Goal: Information Seeking & Learning: Learn about a topic

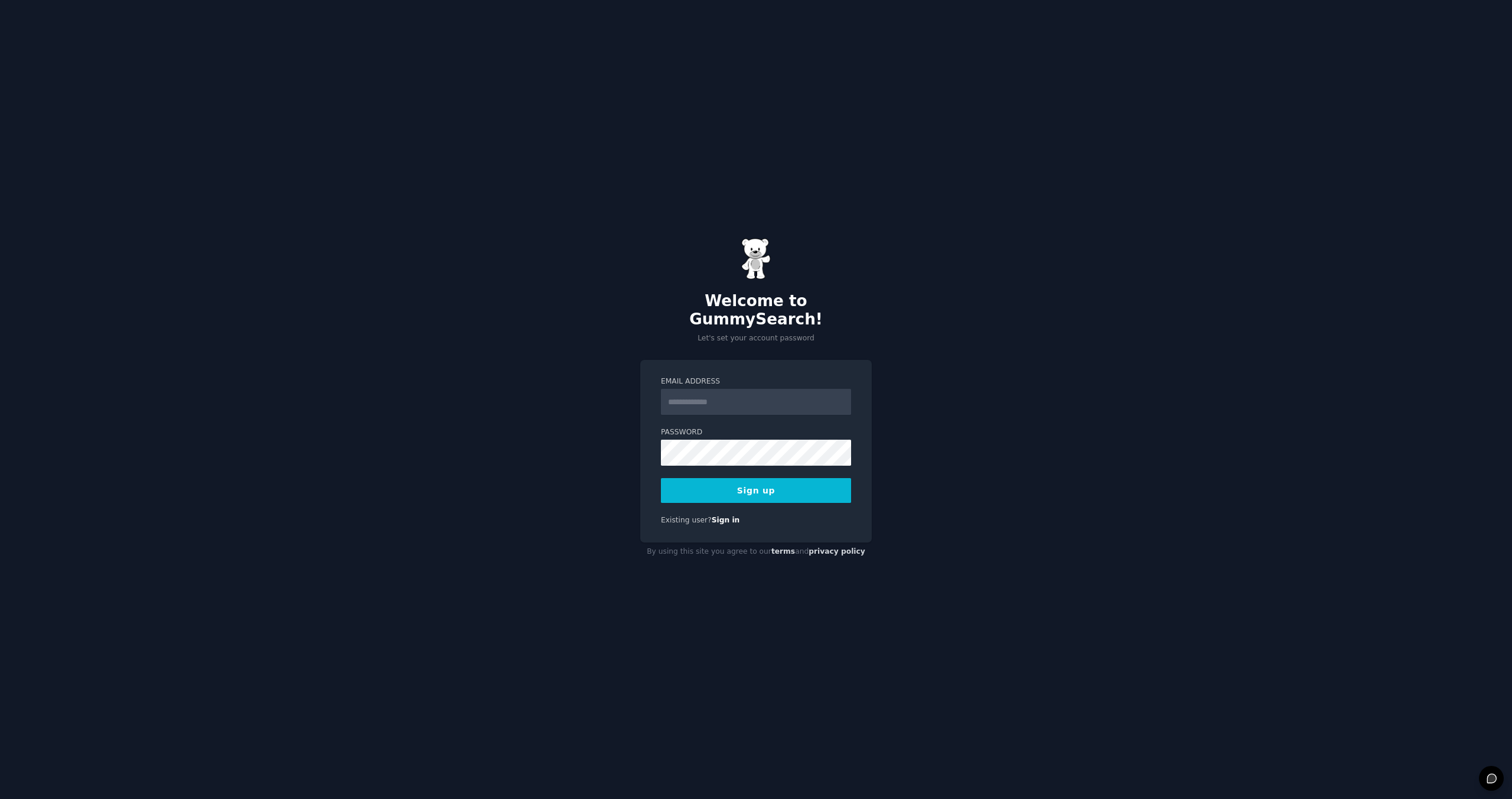
click at [749, 396] on input "Email Address" at bounding box center [756, 402] width 190 height 26
type input "**********"
click at [754, 482] on button "Sign up" at bounding box center [756, 490] width 190 height 25
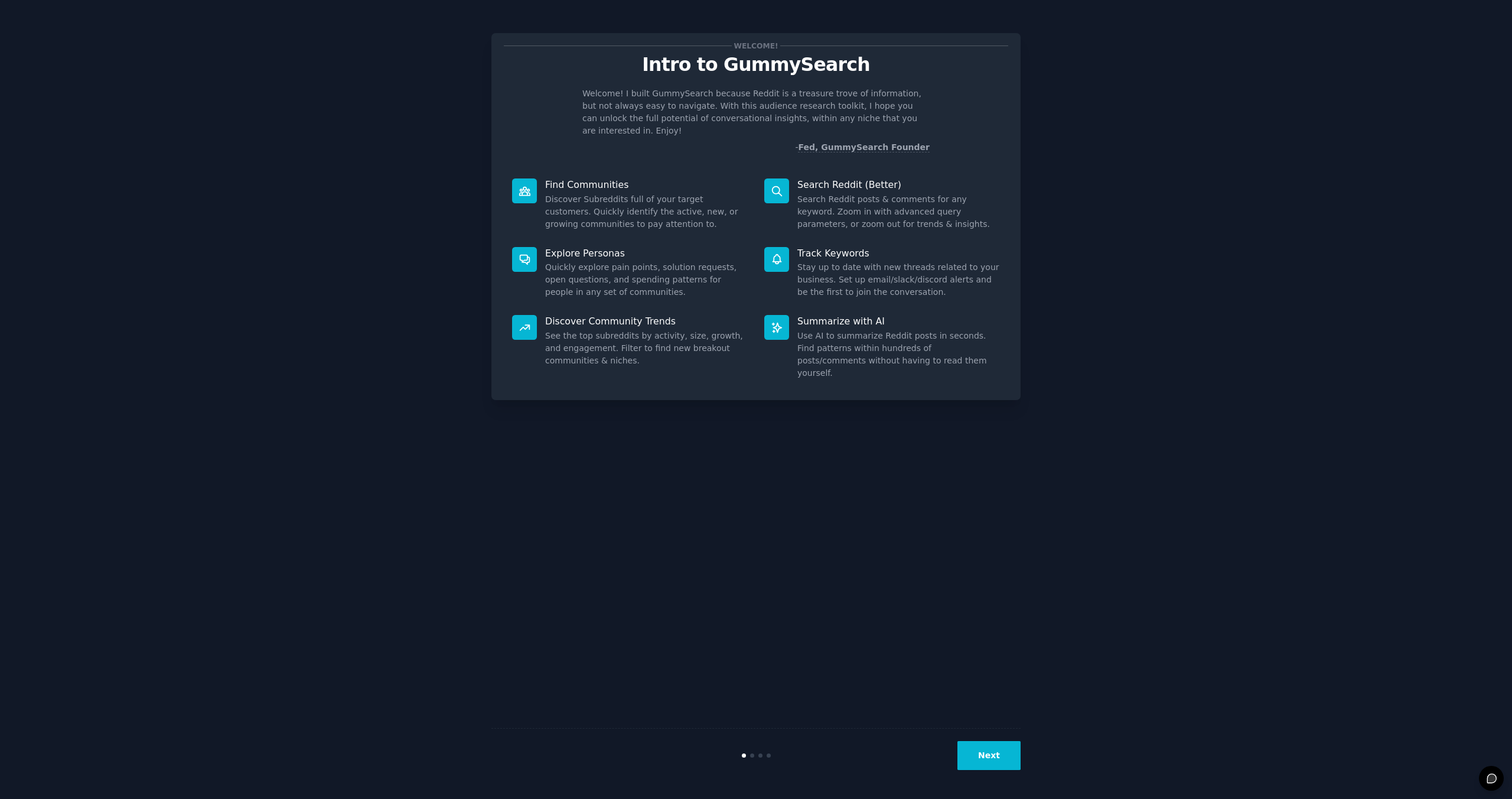
click at [1003, 742] on button "Next" at bounding box center [989, 755] width 63 height 29
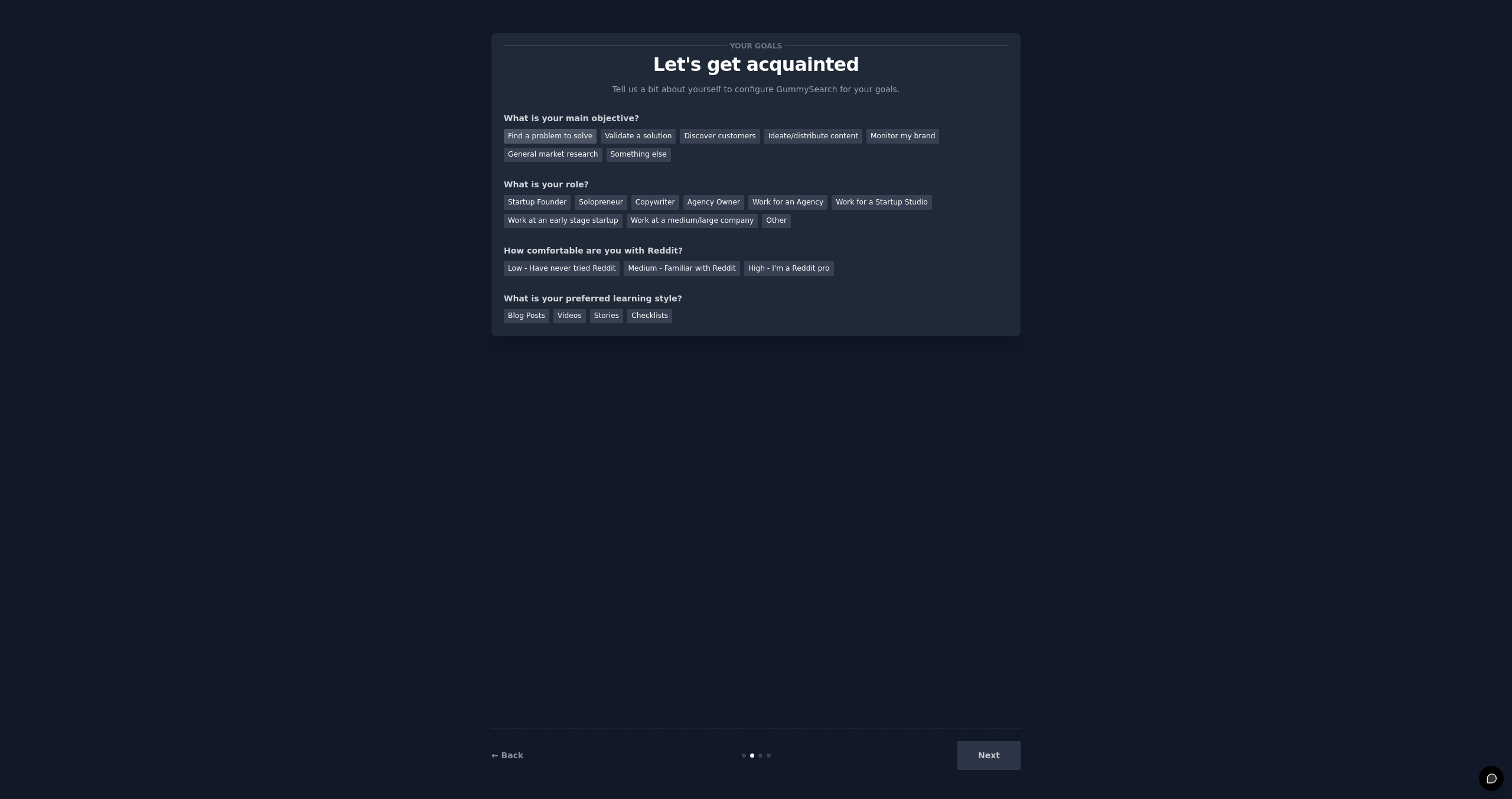
click at [569, 136] on div "Find a problem to solve" at bounding box center [550, 136] width 93 height 15
click at [610, 204] on div "Solopreneur" at bounding box center [600, 203] width 52 height 15
click at [667, 270] on div "Medium - Familiar with Reddit" at bounding box center [682, 269] width 116 height 15
click at [531, 316] on div "Blog Posts" at bounding box center [527, 317] width 45 height 15
click at [563, 317] on div "Videos" at bounding box center [570, 317] width 32 height 15
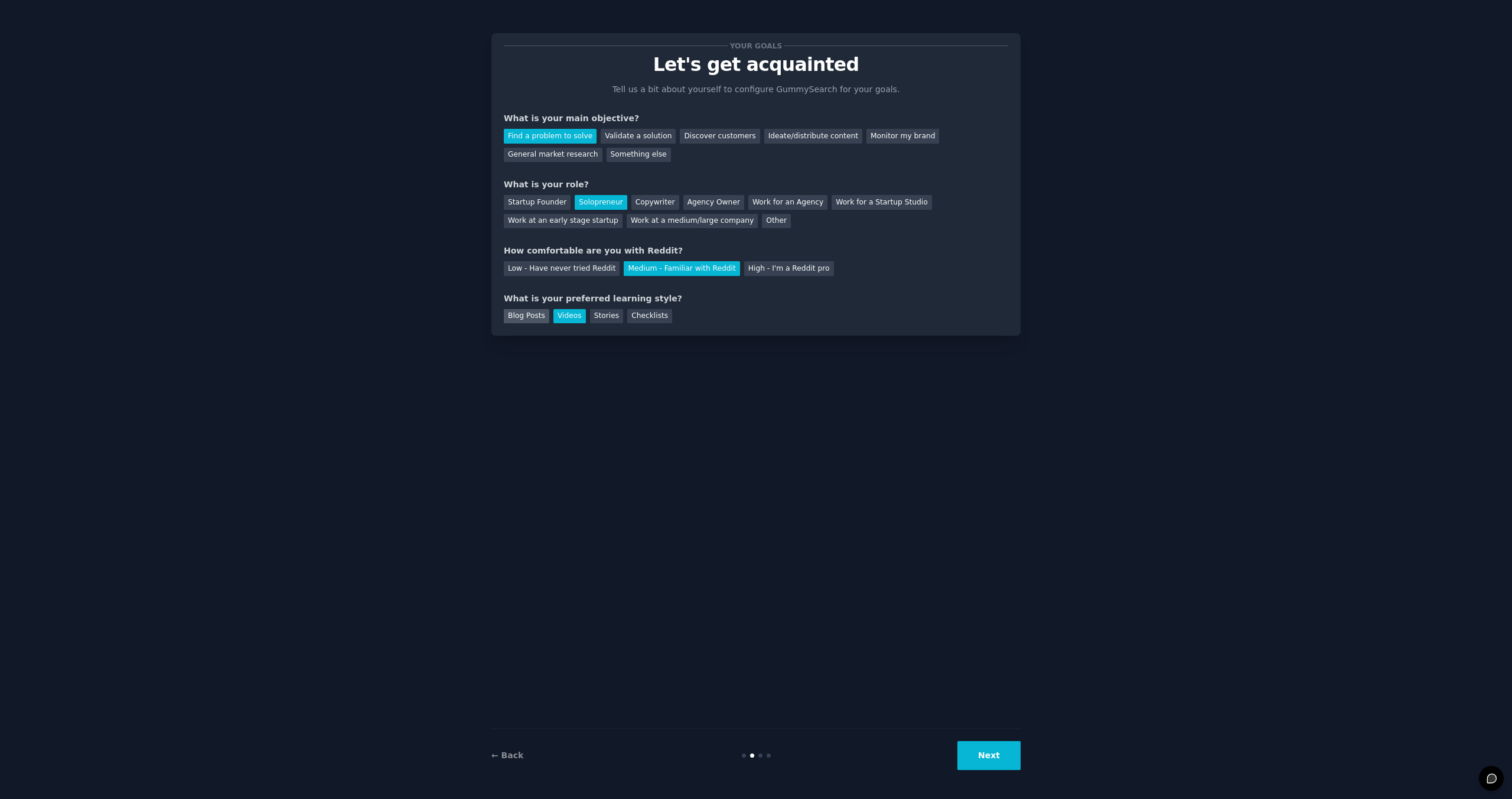
click at [509, 313] on div "Blog Posts" at bounding box center [527, 317] width 45 height 15
click at [982, 751] on button "Next" at bounding box center [989, 755] width 63 height 29
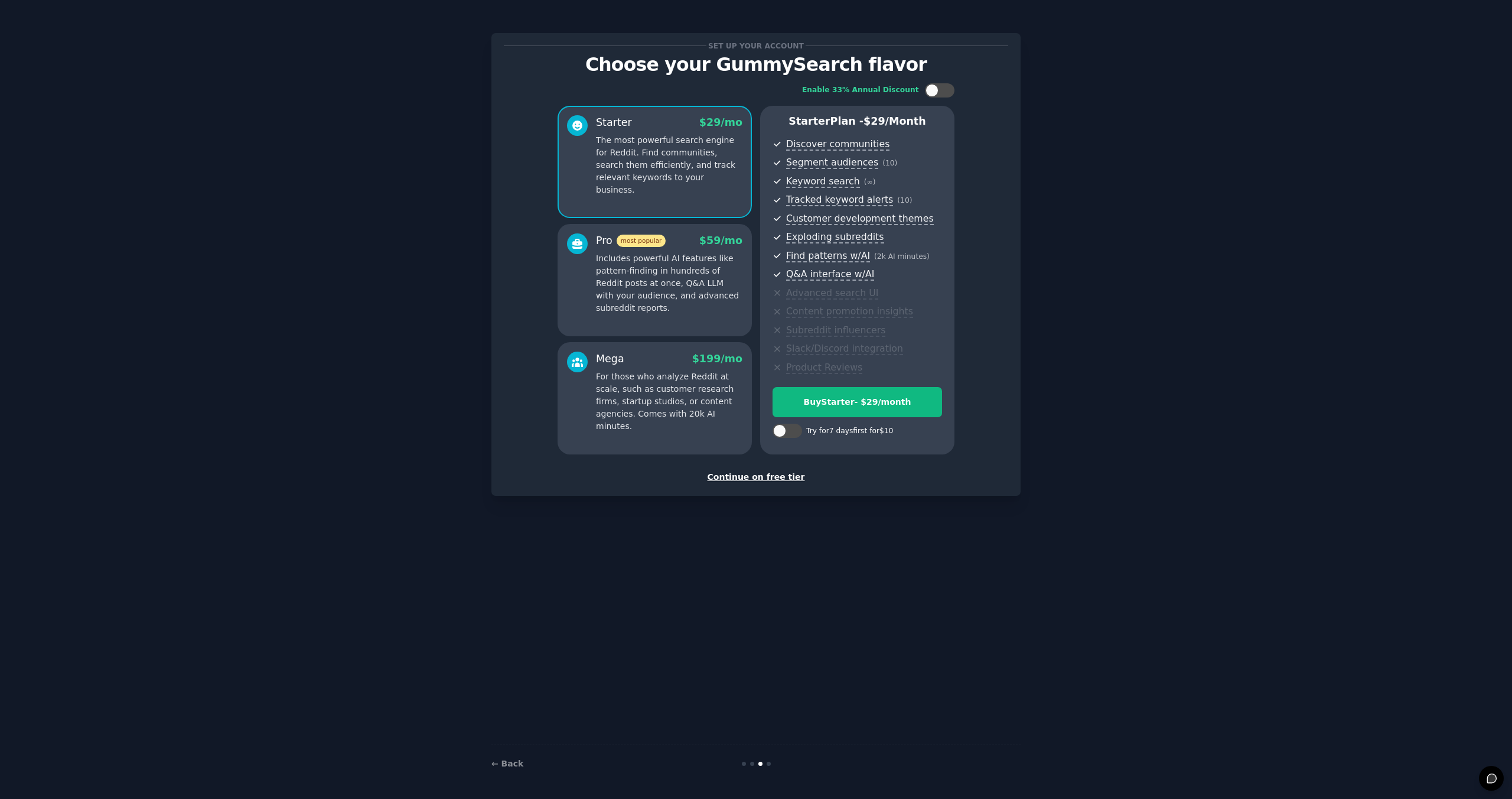
click at [772, 477] on div "Continue on free tier" at bounding box center [756, 477] width 505 height 12
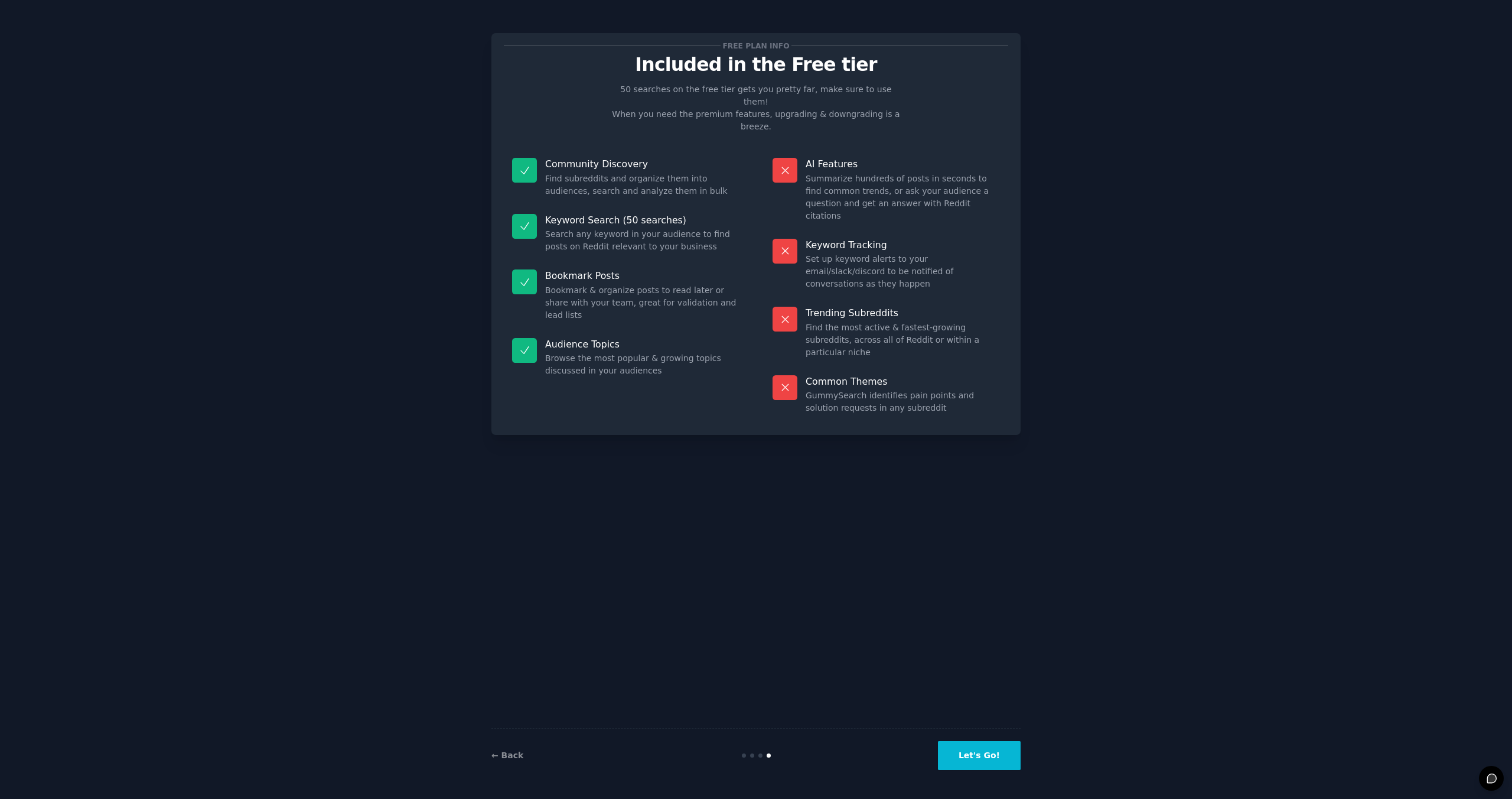
click at [993, 758] on button "Let's Go!" at bounding box center [979, 755] width 83 height 29
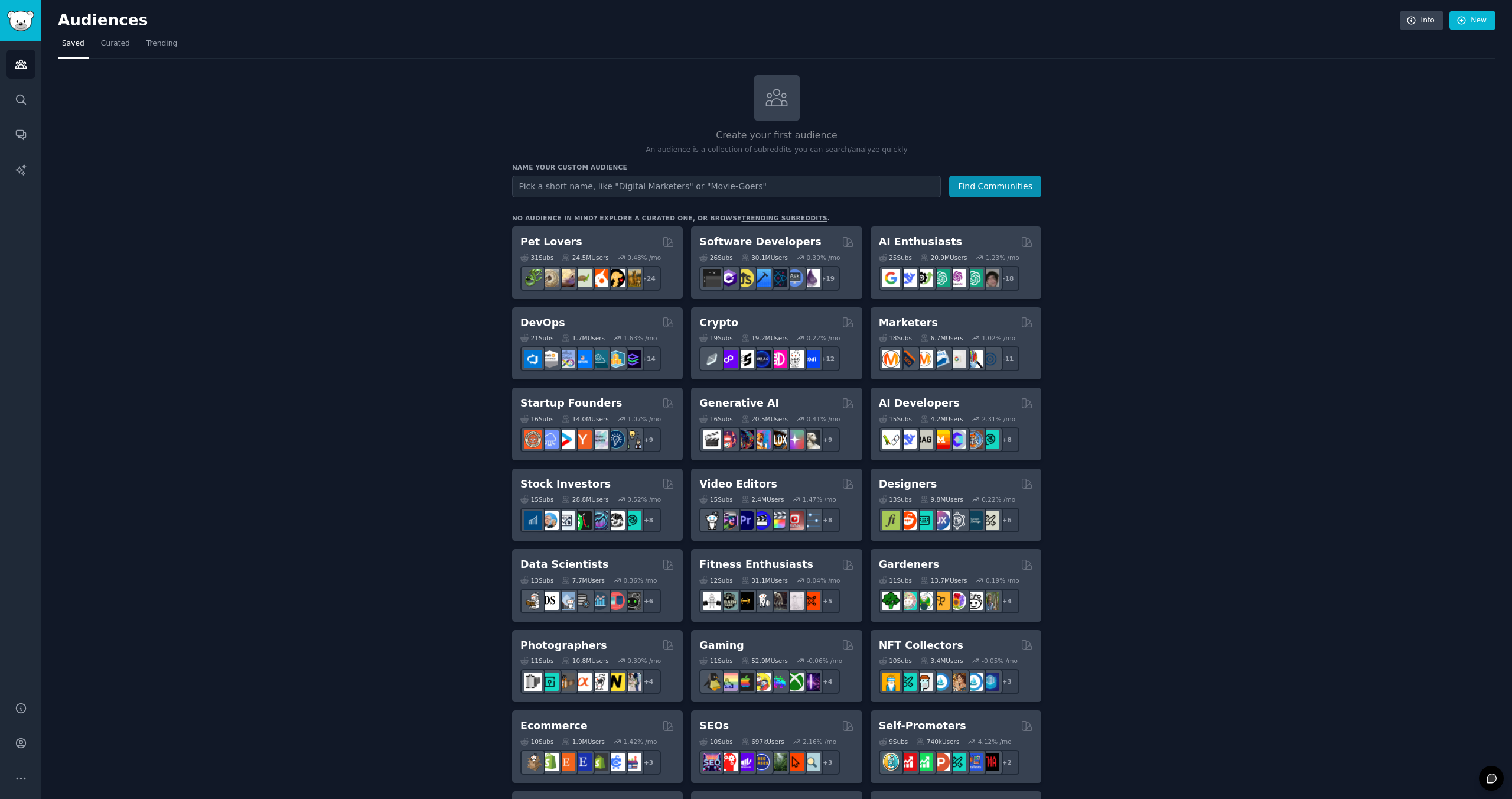
scroll to position [1, 0]
type input ""Digital Marketers""
click at [969, 181] on button "Find Communities" at bounding box center [995, 185] width 92 height 22
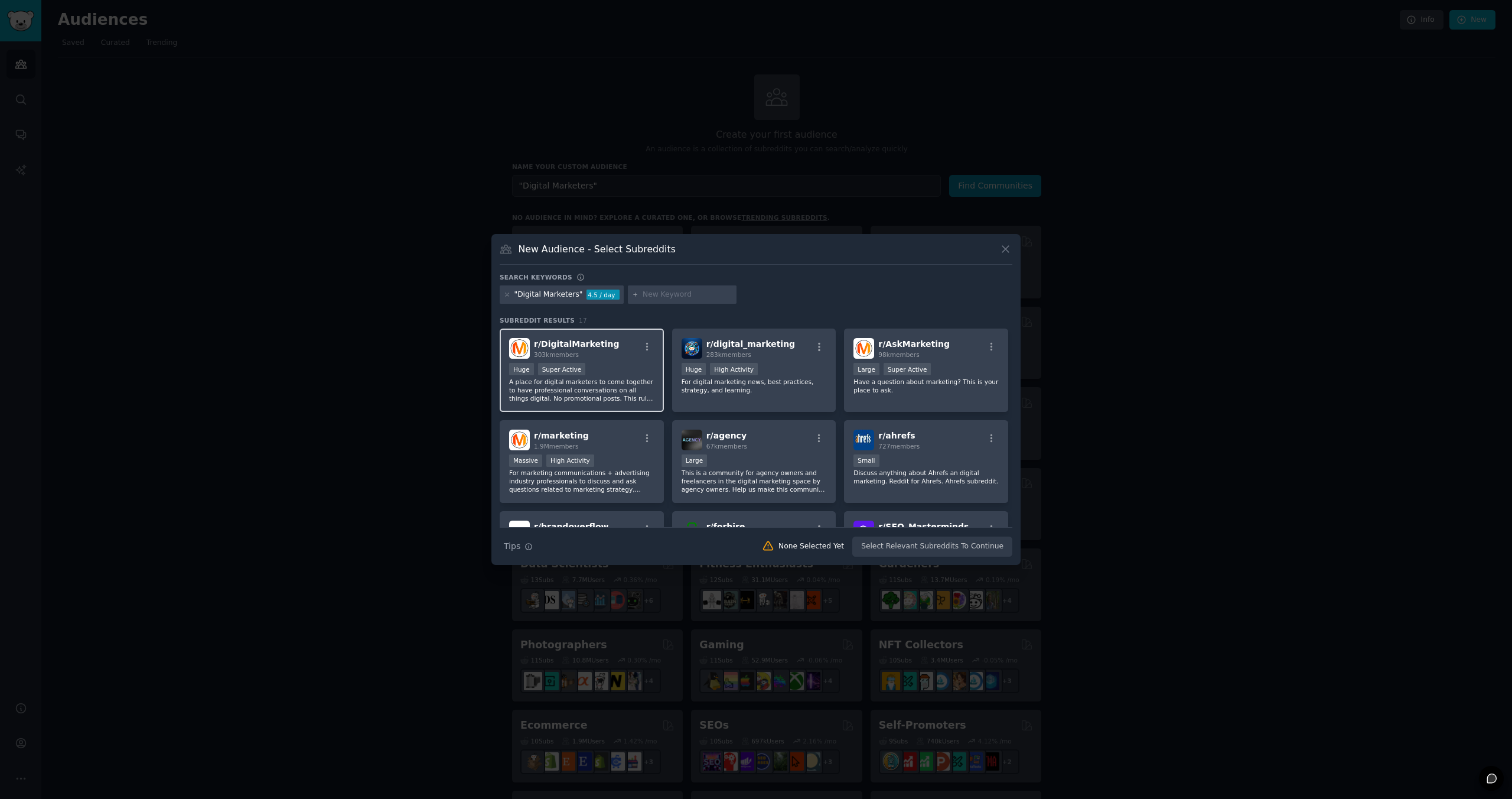
click at [628, 368] on div "Huge Super Active" at bounding box center [582, 370] width 145 height 15
click at [771, 351] on div "283k members" at bounding box center [751, 354] width 89 height 8
click at [604, 436] on div "r/ marketing 1.9M members" at bounding box center [582, 439] width 145 height 20
click at [936, 401] on div "r/ AskMarketing 98k members Large Super Active Have a question about marketing?…" at bounding box center [926, 370] width 164 height 84
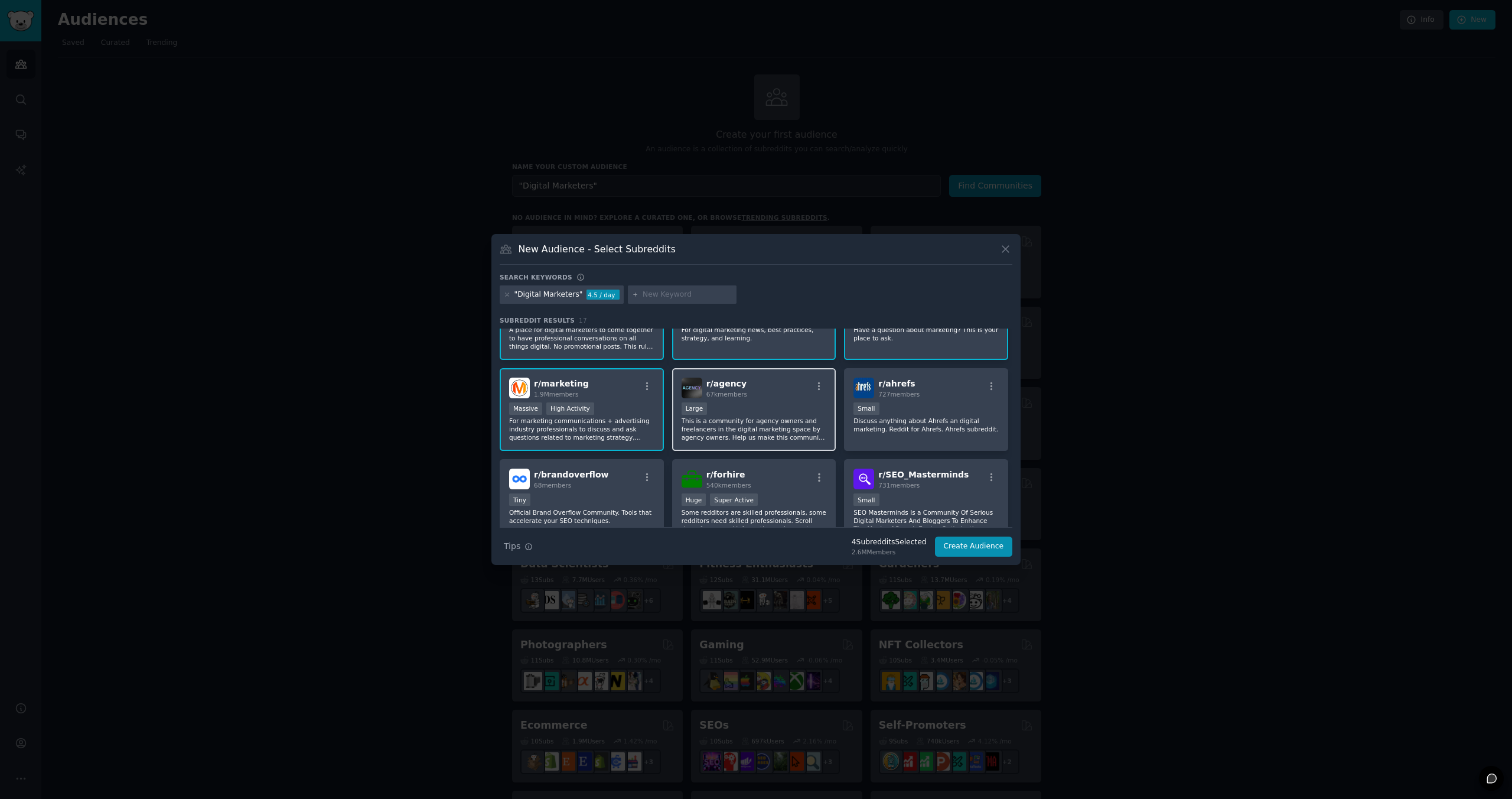
click at [758, 406] on div "Large" at bounding box center [754, 410] width 145 height 15
click at [981, 548] on button "Create Audience" at bounding box center [973, 546] width 78 height 20
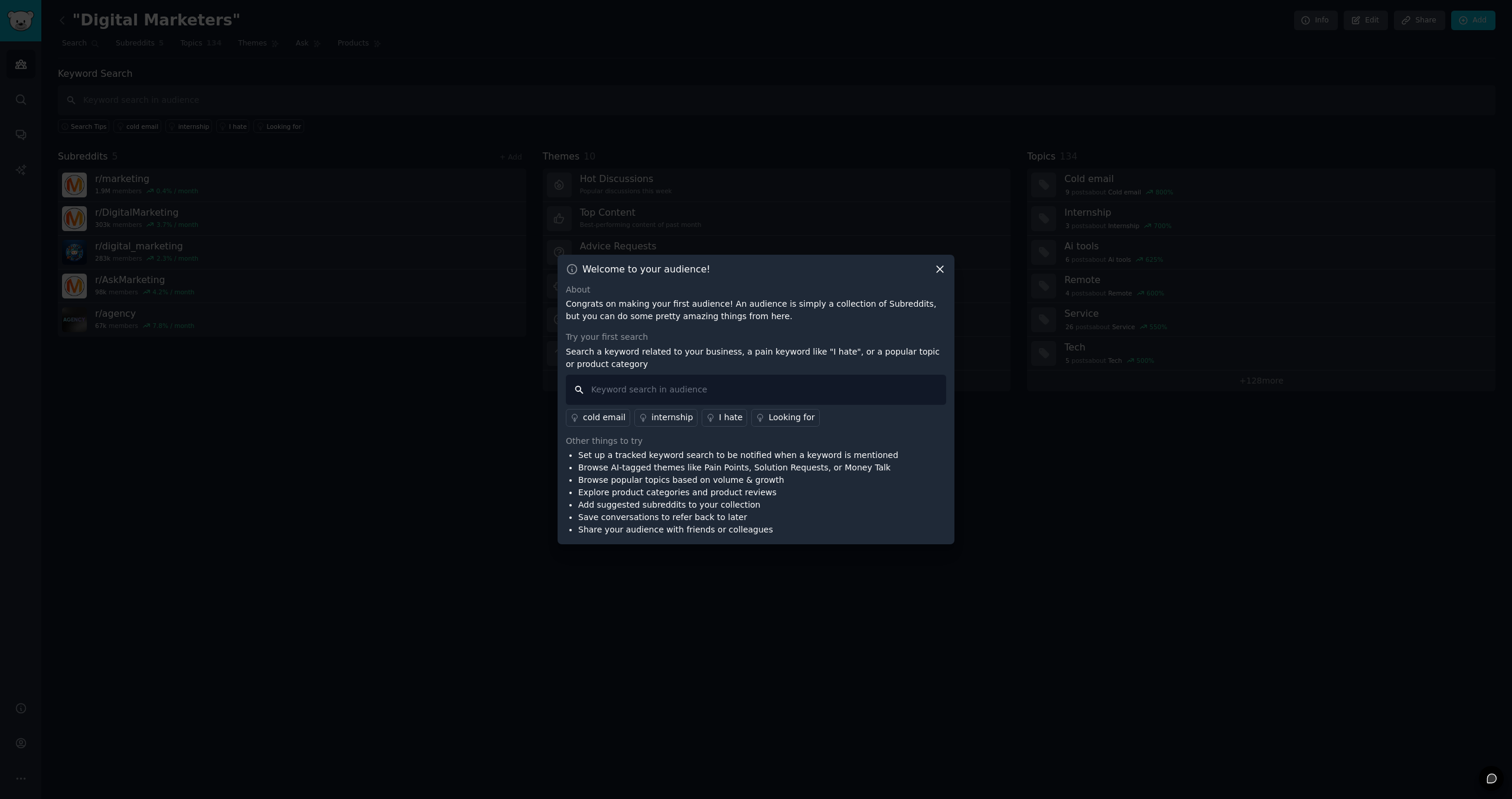
click at [744, 387] on input "text" at bounding box center [756, 390] width 380 height 30
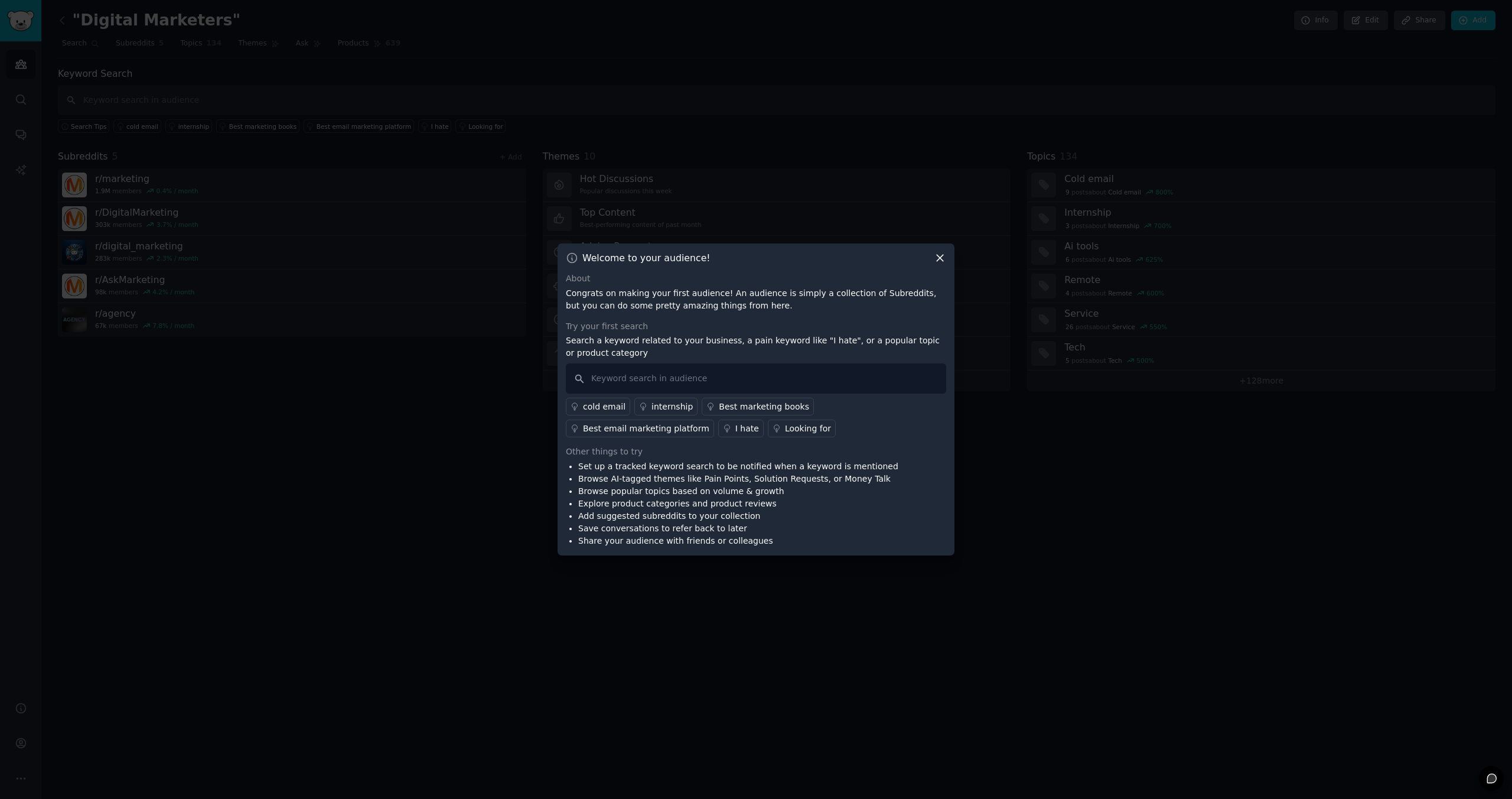
click at [735, 433] on div "I hate" at bounding box center [747, 429] width 23 height 12
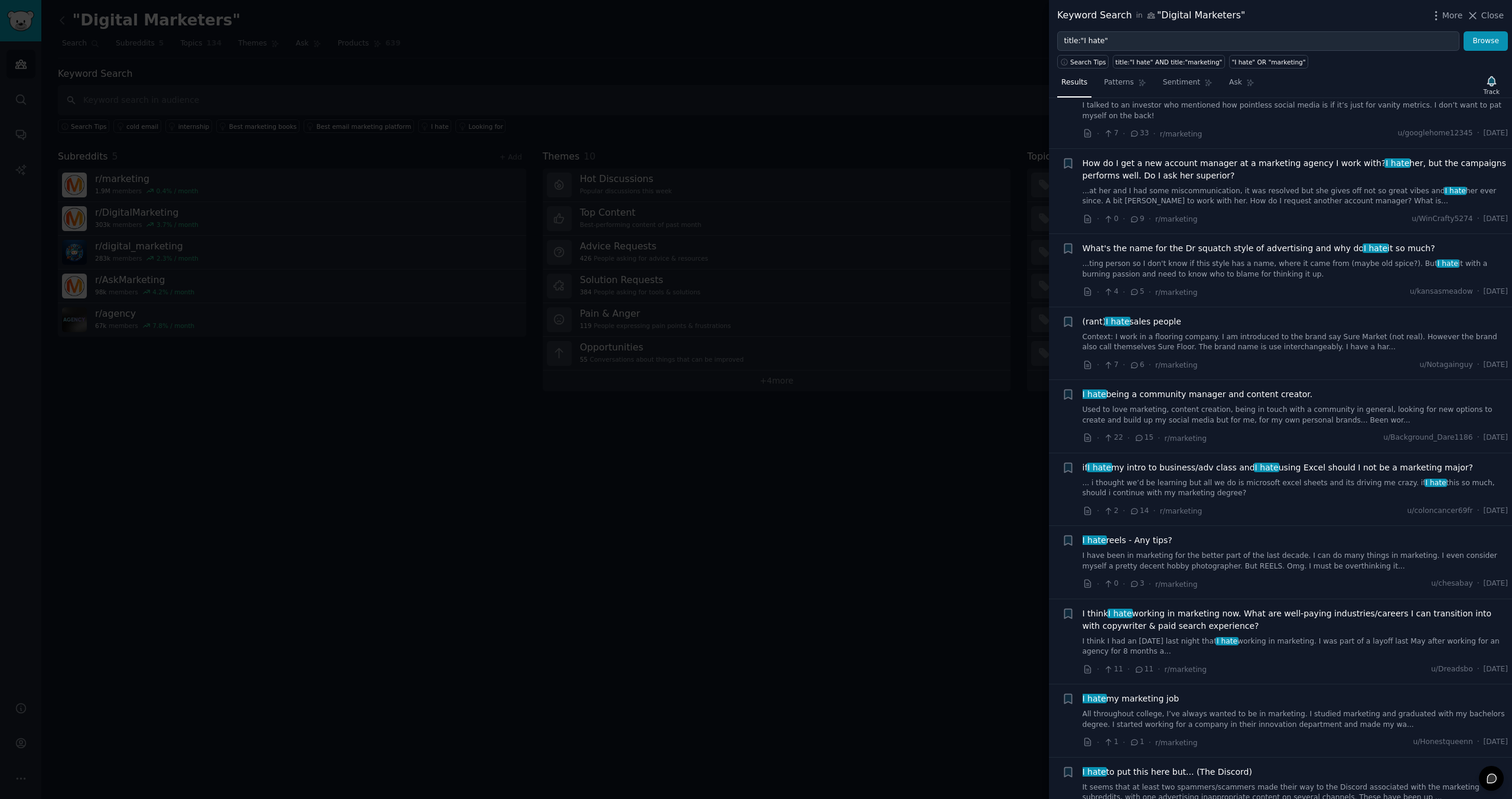
scroll to position [433, 0]
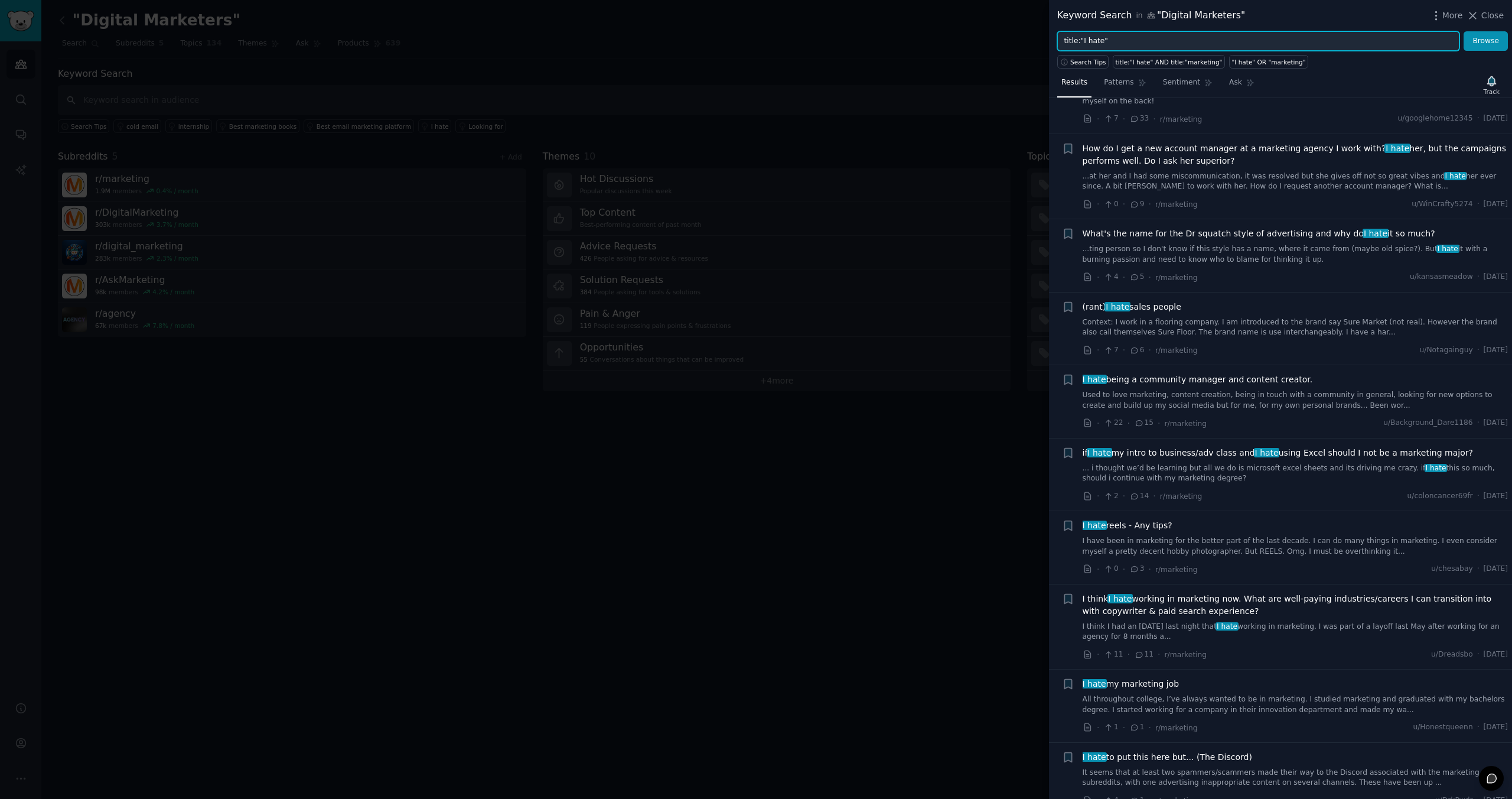
drag, startPoint x: 1114, startPoint y: 43, endPoint x: 1091, endPoint y: 41, distance: 23.1
click at [1091, 41] on input "title:"I hate"" at bounding box center [1258, 41] width 402 height 20
drag, startPoint x: 1095, startPoint y: 42, endPoint x: 1083, endPoint y: 44, distance: 12.2
click at [1083, 44] on input "title:"I hate"" at bounding box center [1258, 41] width 402 height 20
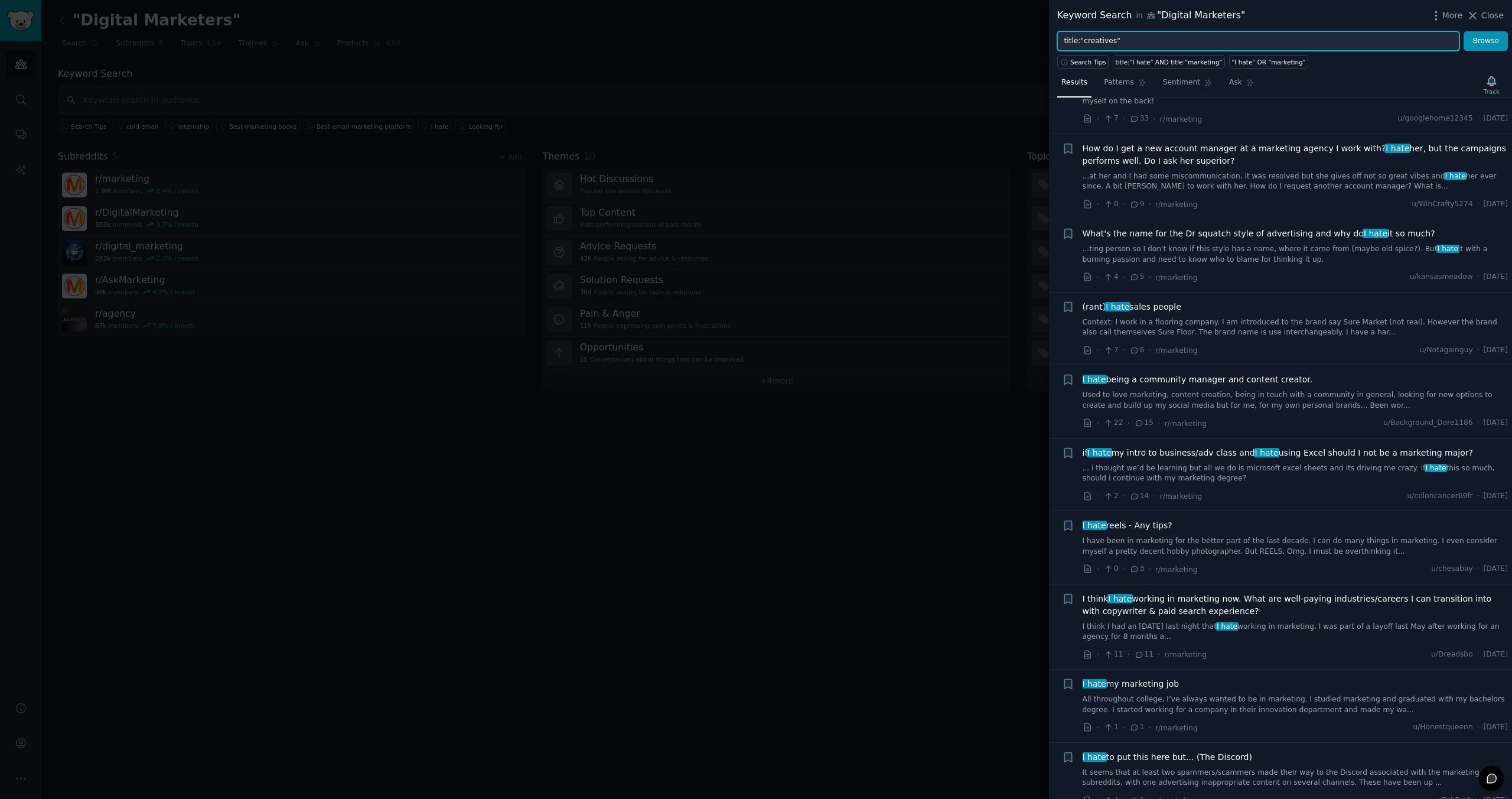
click at [1464, 32] on button "Browse" at bounding box center [1486, 41] width 44 height 20
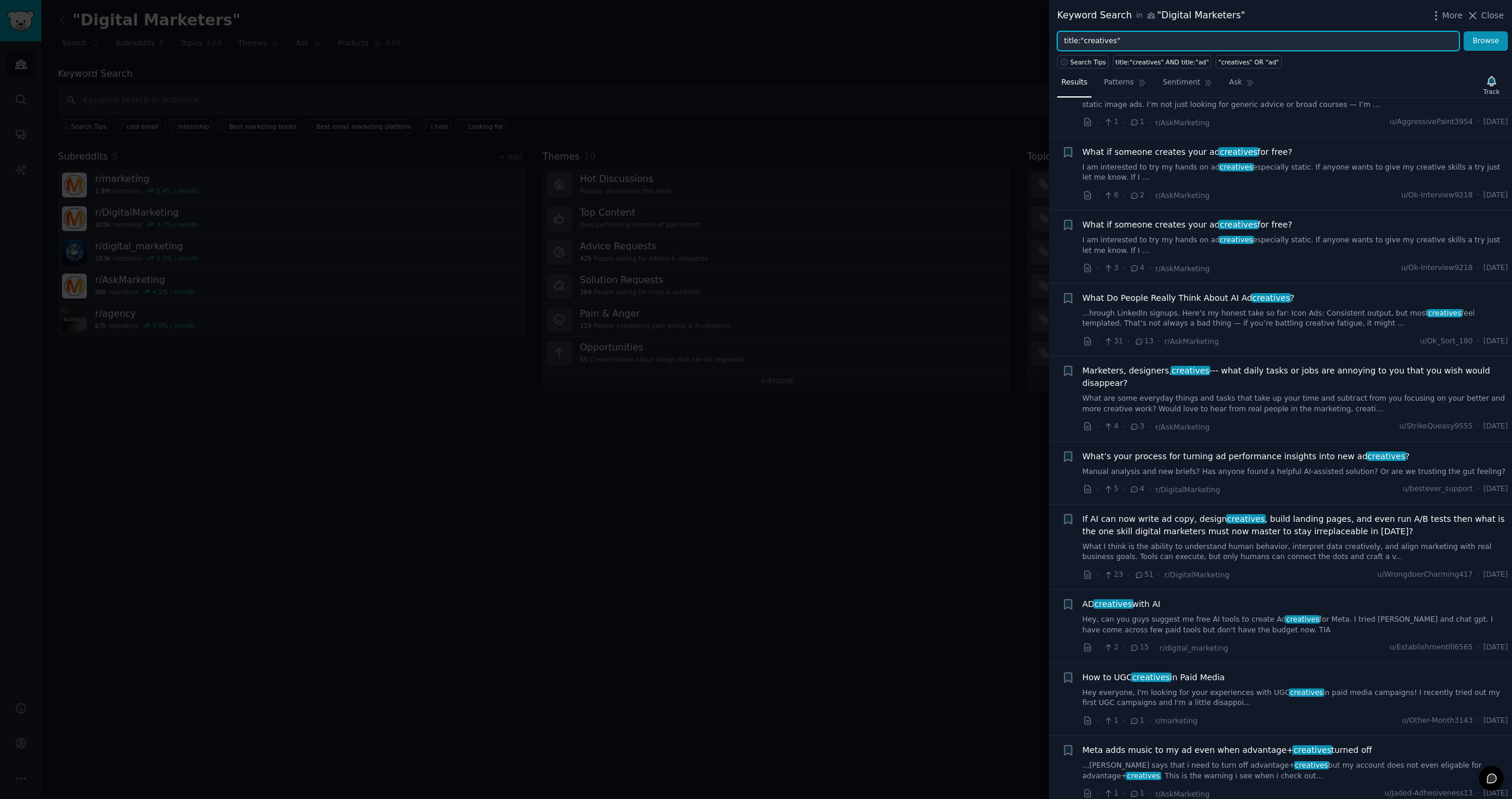
scroll to position [809, 0]
click at [1095, 42] on input "title:"creatives"" at bounding box center [1258, 41] width 402 height 20
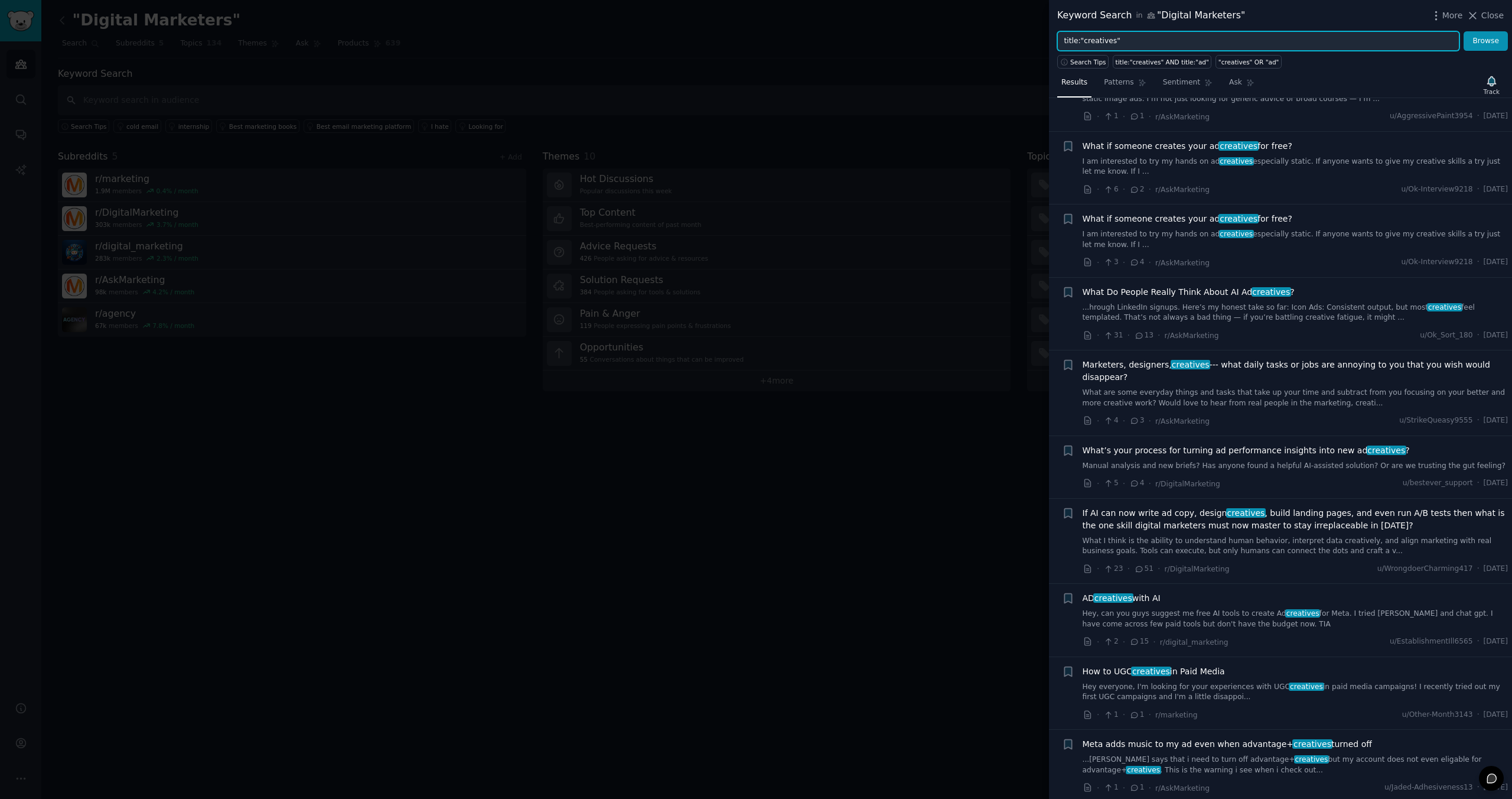
click at [1095, 42] on input "title:"creatives"" at bounding box center [1258, 41] width 402 height 20
type input "title:"tools""
click at [1464, 32] on button "Browse" at bounding box center [1486, 41] width 44 height 20
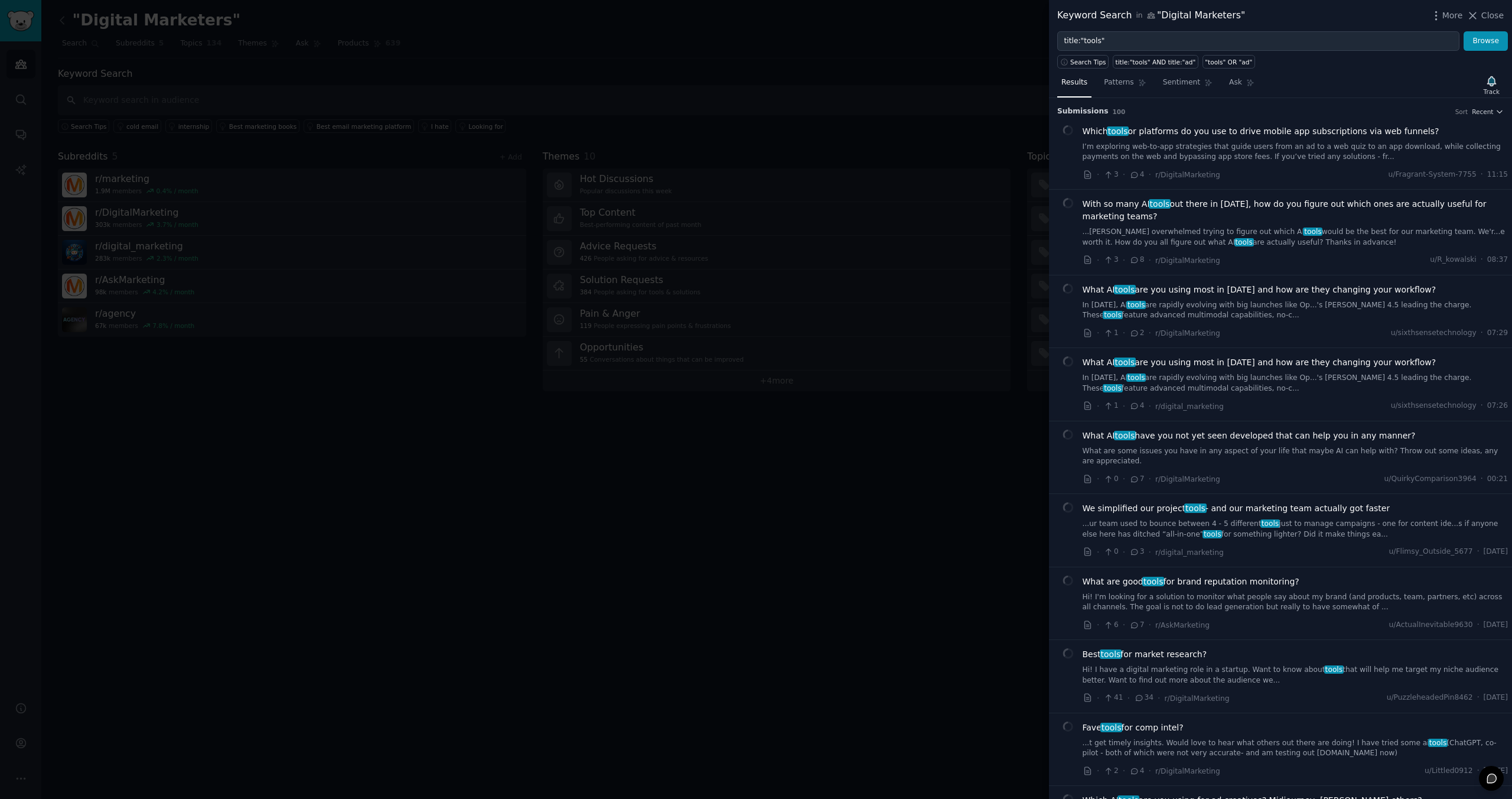
click at [725, 246] on div at bounding box center [756, 400] width 1512 height 799
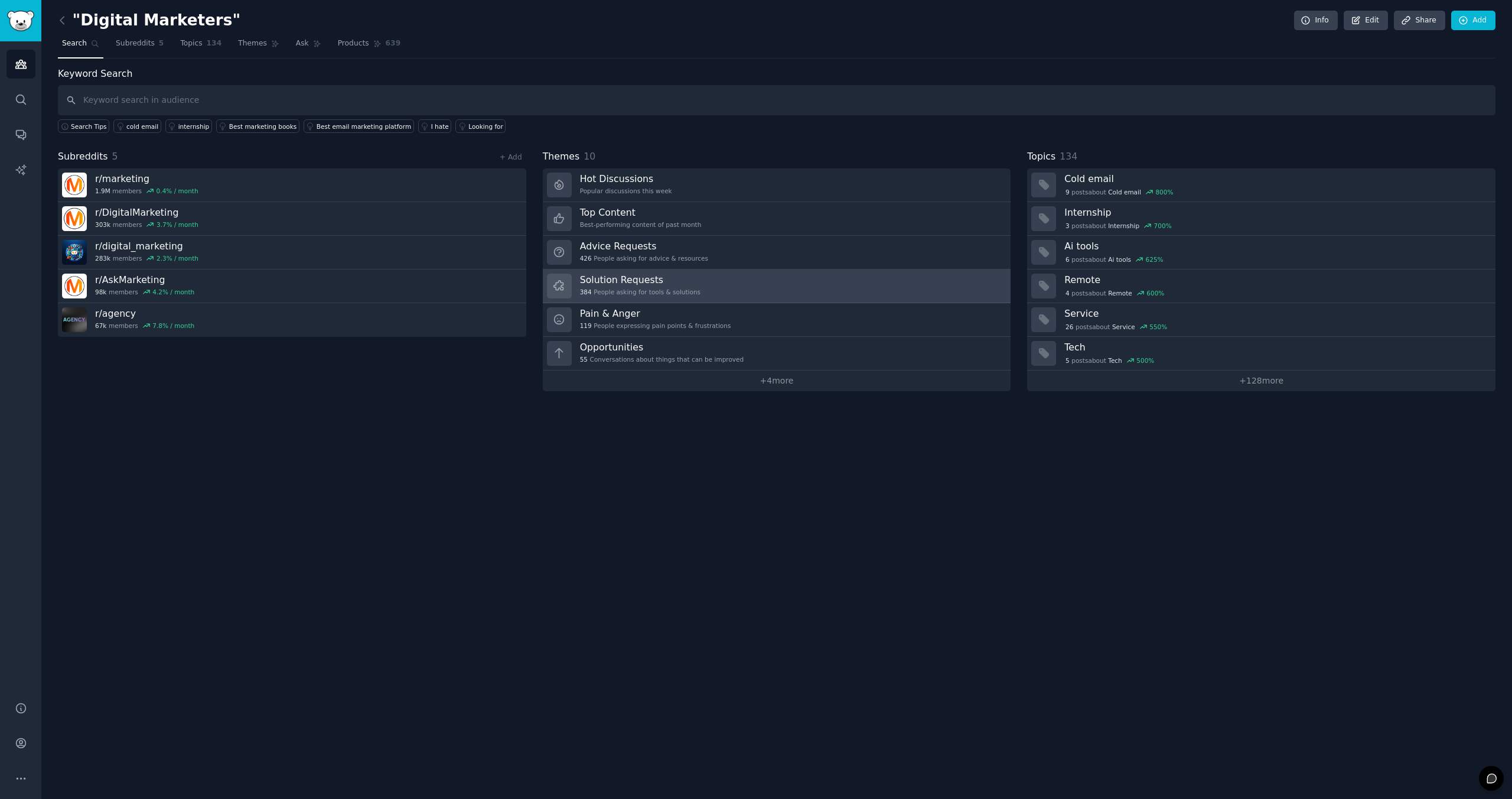
click at [730, 291] on link "Solution Requests 384 People asking for tools & solutions" at bounding box center [777, 286] width 469 height 34
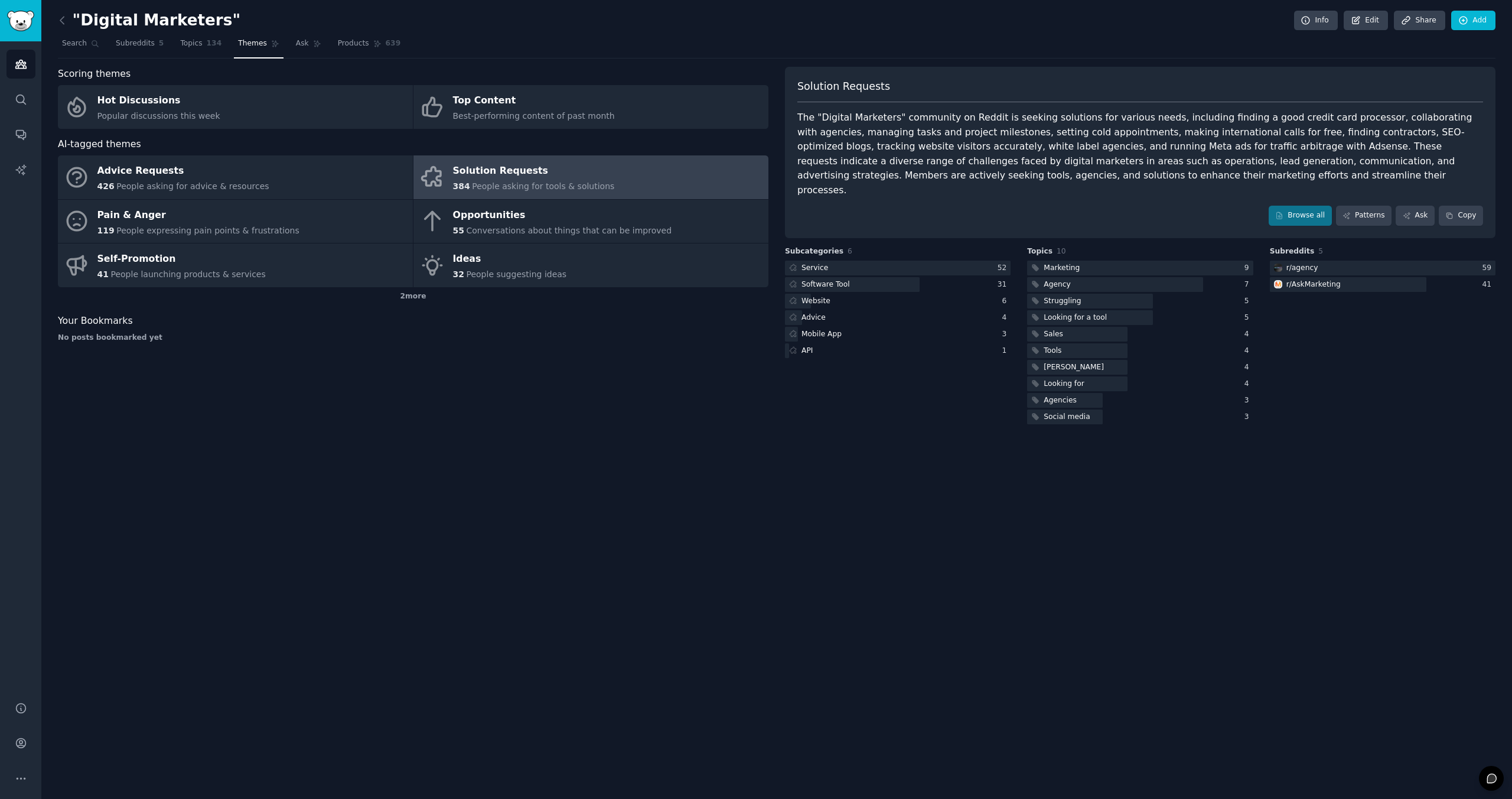
click at [628, 188] on link "Solution Requests 384 People asking for tools & solutions" at bounding box center [591, 177] width 355 height 44
click at [516, 217] on div "Opportunities" at bounding box center [562, 215] width 219 height 19
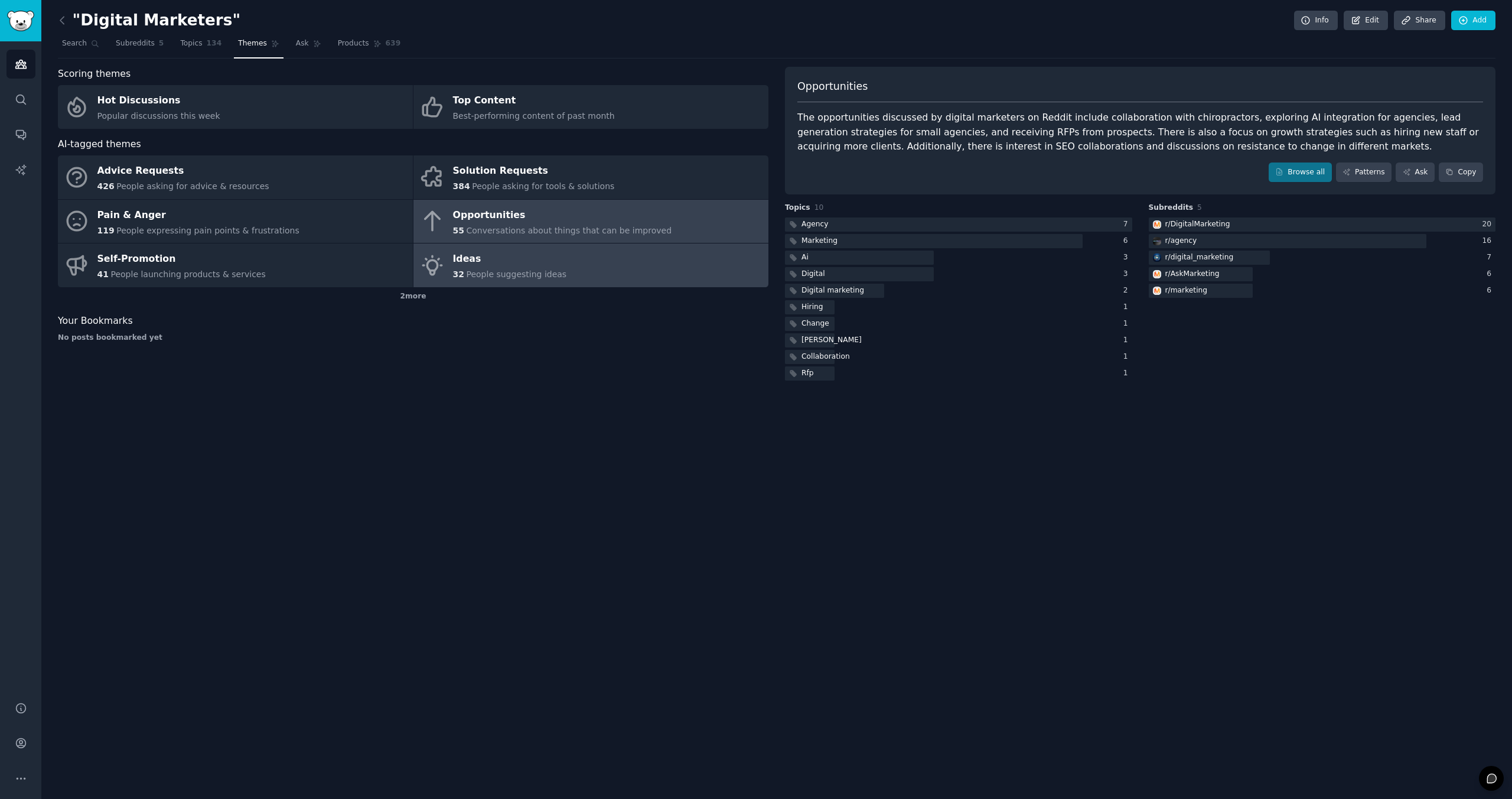
click at [626, 265] on link "Ideas 32 People suggesting ideas" at bounding box center [591, 265] width 355 height 44
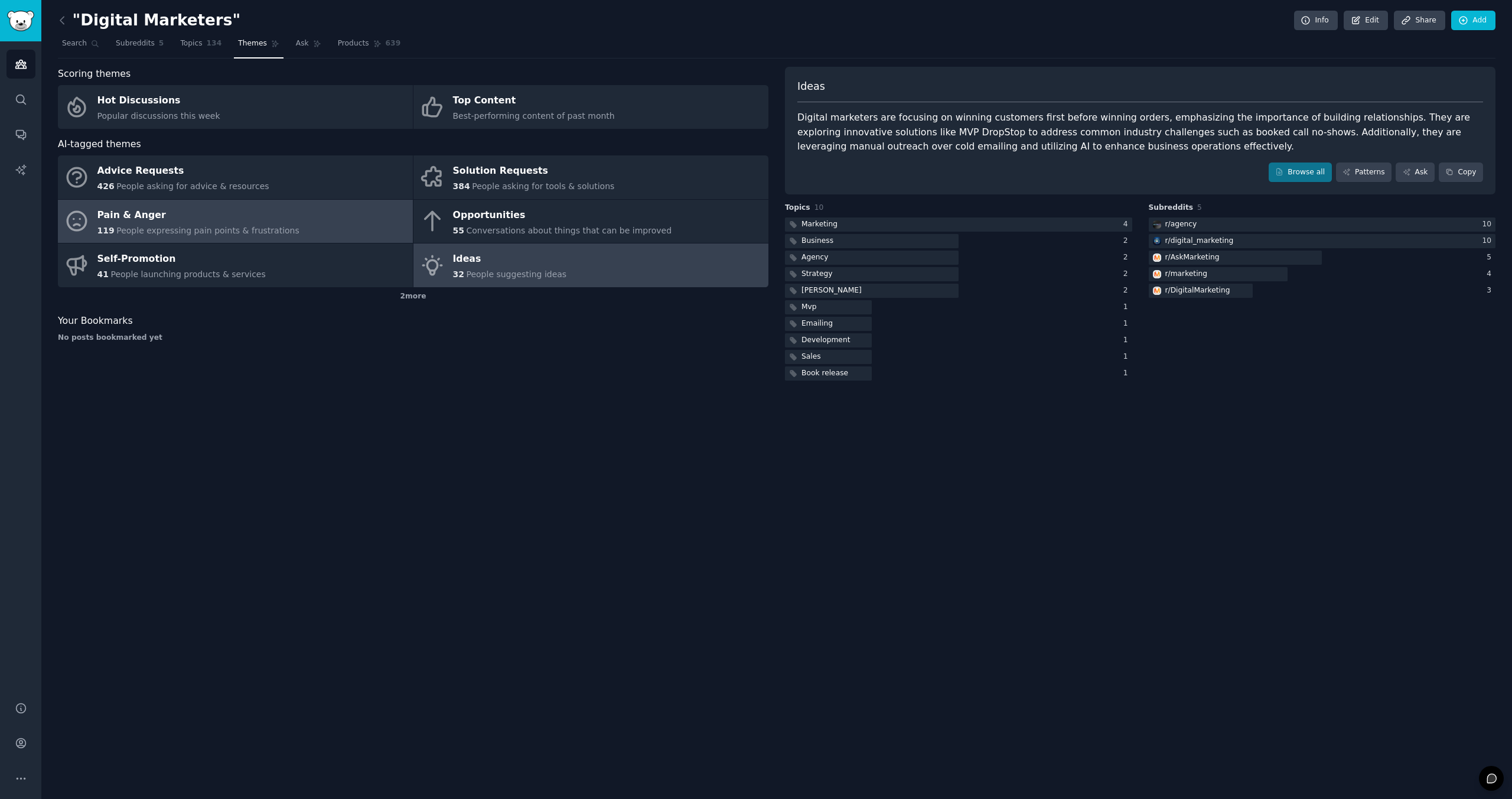
click at [198, 218] on div "Pain & Anger" at bounding box center [198, 215] width 202 height 19
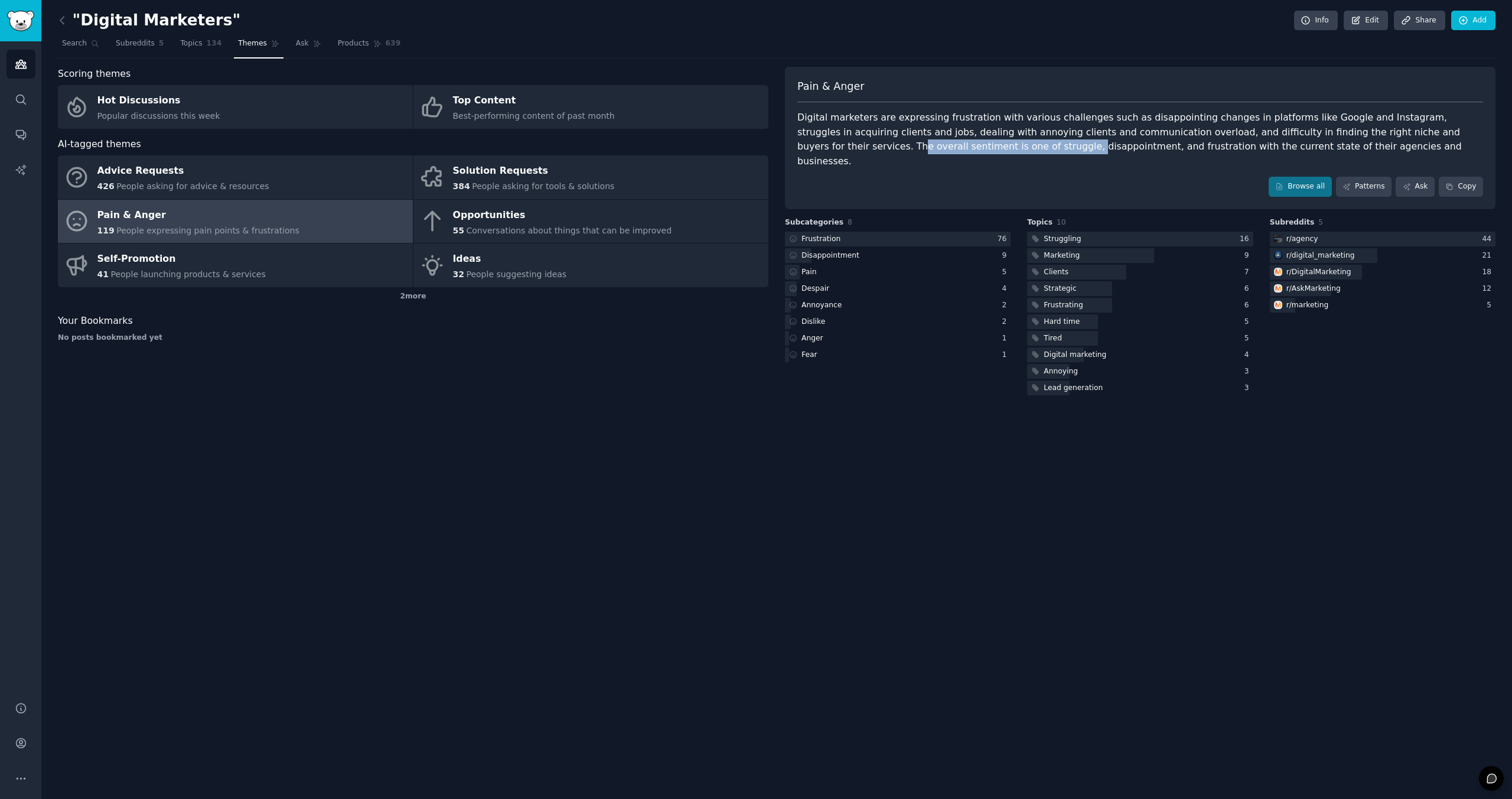
drag, startPoint x: 1416, startPoint y: 131, endPoint x: 920, endPoint y: 151, distance: 496.4
click at [920, 151] on div "Digital marketers are expressing frustration with various challenges such as di…" at bounding box center [1140, 139] width 686 height 58
drag, startPoint x: 920, startPoint y: 151, endPoint x: 1189, endPoint y: 148, distance: 269.0
click at [1189, 148] on div "Digital marketers are expressing frustration with various challenges such as di…" at bounding box center [1140, 139] width 686 height 58
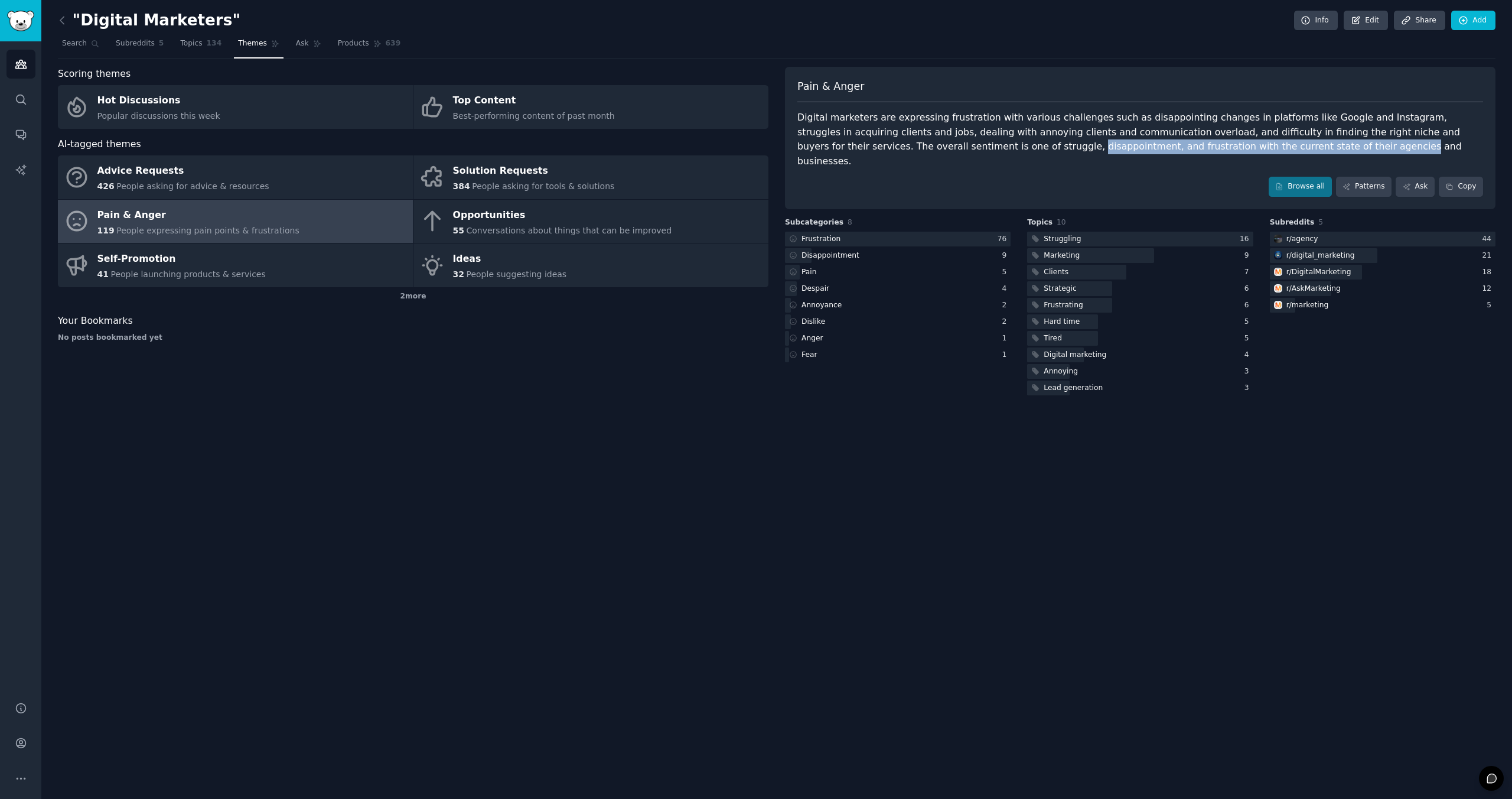
click at [1189, 148] on div "Digital marketers are expressing frustration with various challenges such as di…" at bounding box center [1140, 139] width 686 height 58
click at [1284, 177] on link "Browse all" at bounding box center [1300, 186] width 63 height 20
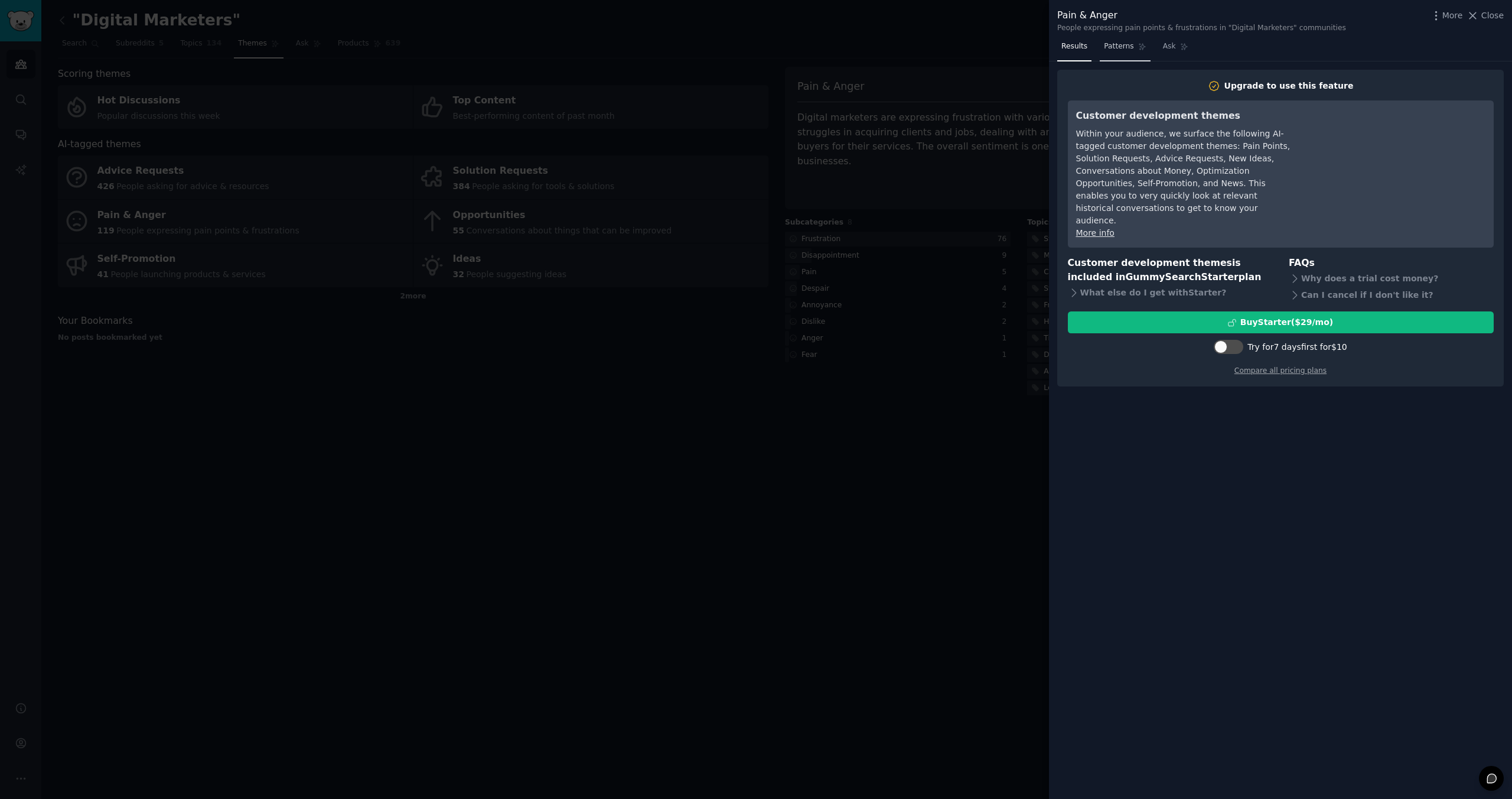
click at [1117, 51] on span "Patterns" at bounding box center [1118, 47] width 29 height 11
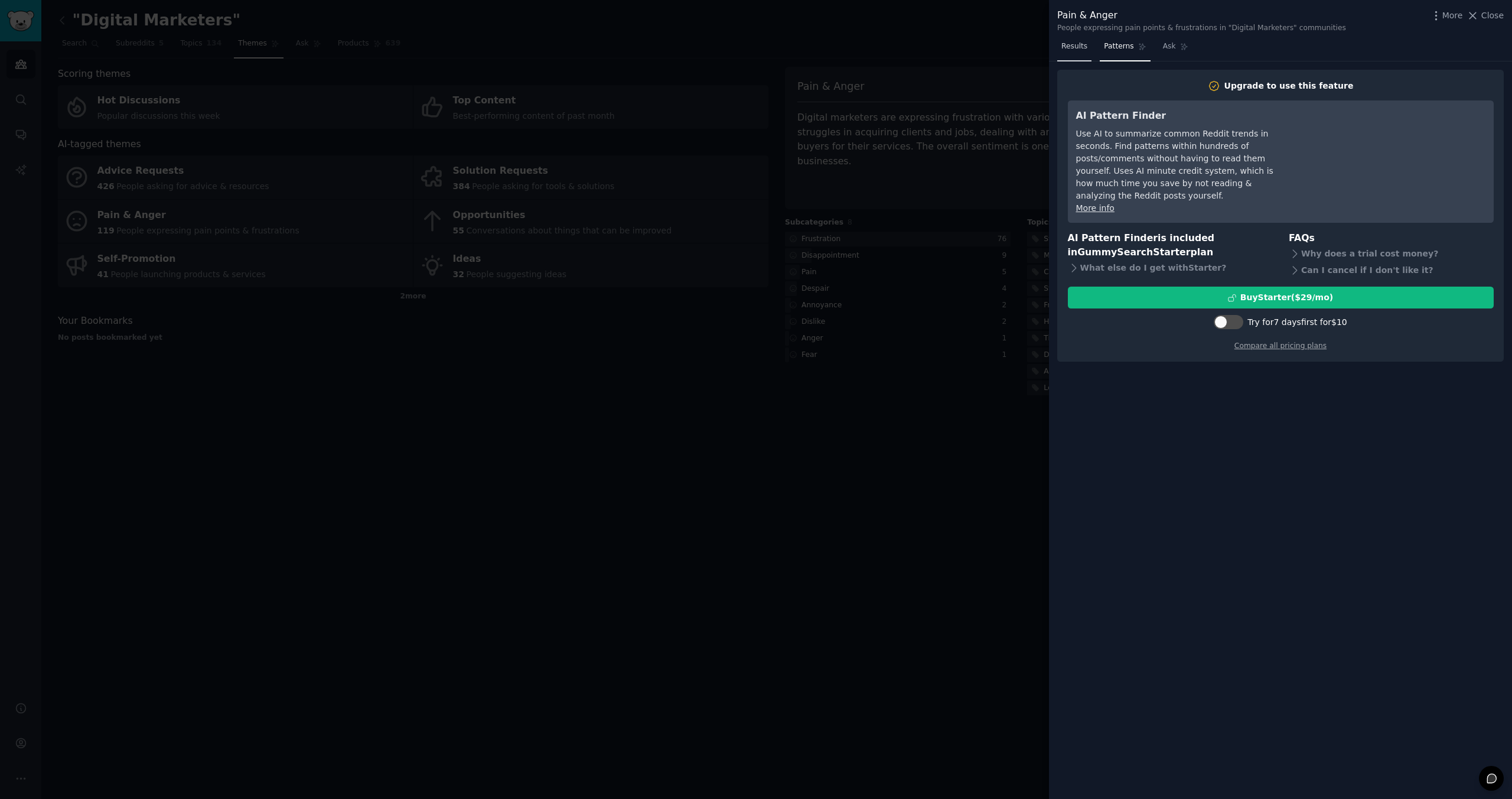
click at [1075, 54] on link "Results" at bounding box center [1074, 49] width 34 height 24
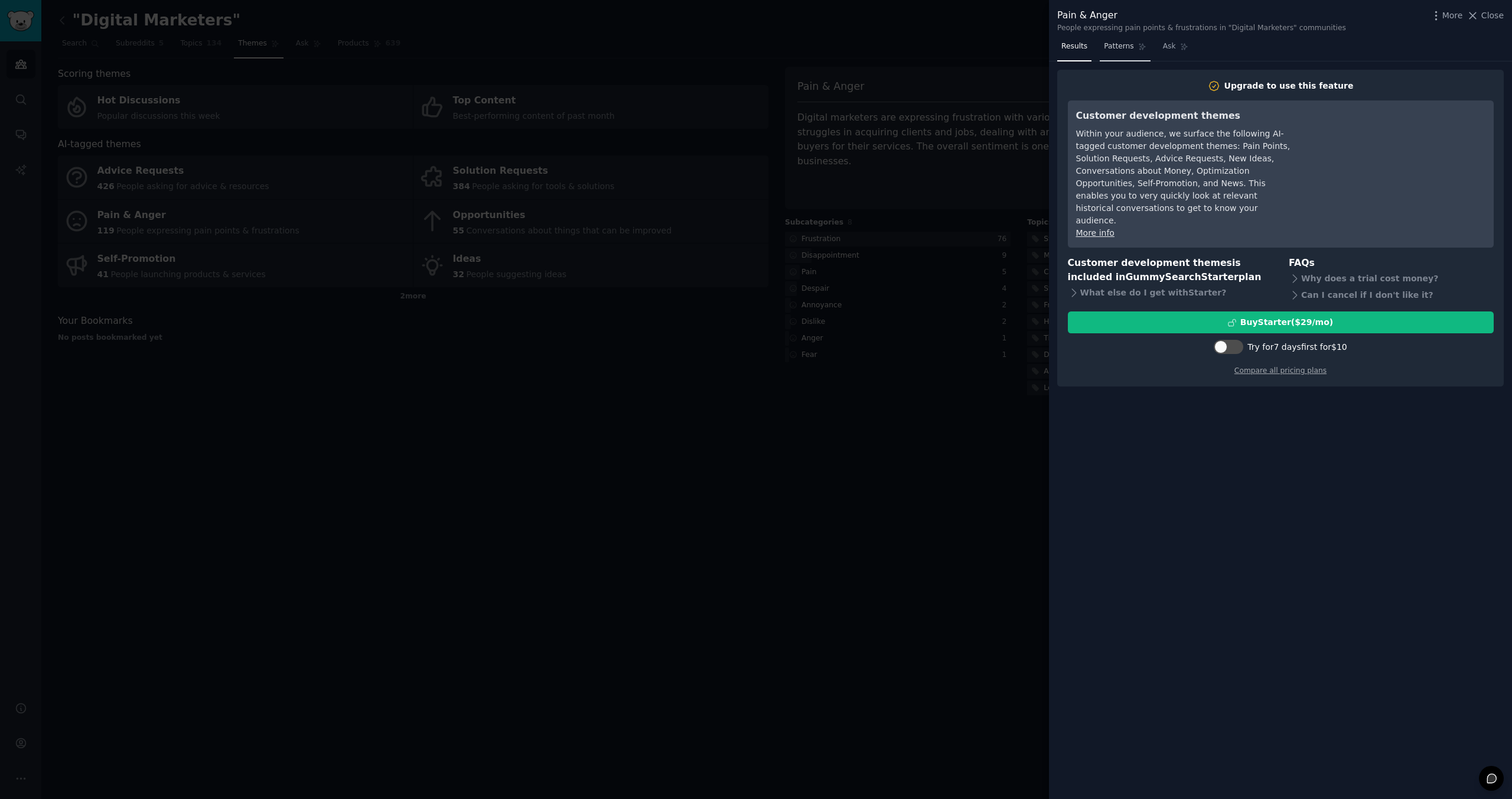
click at [1137, 53] on link "Patterns" at bounding box center [1125, 49] width 50 height 24
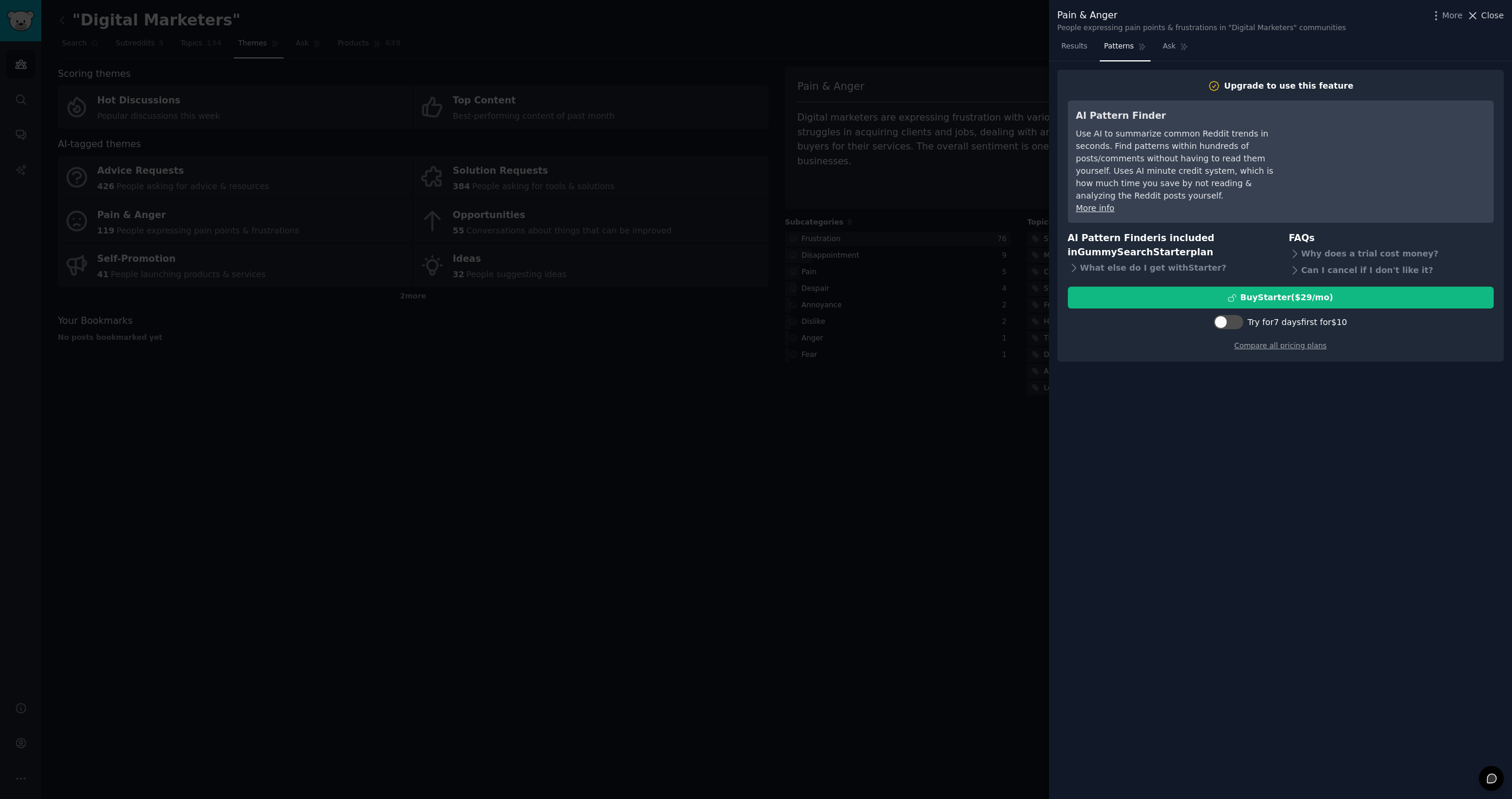
click at [1483, 15] on span "Close" at bounding box center [1492, 16] width 23 height 12
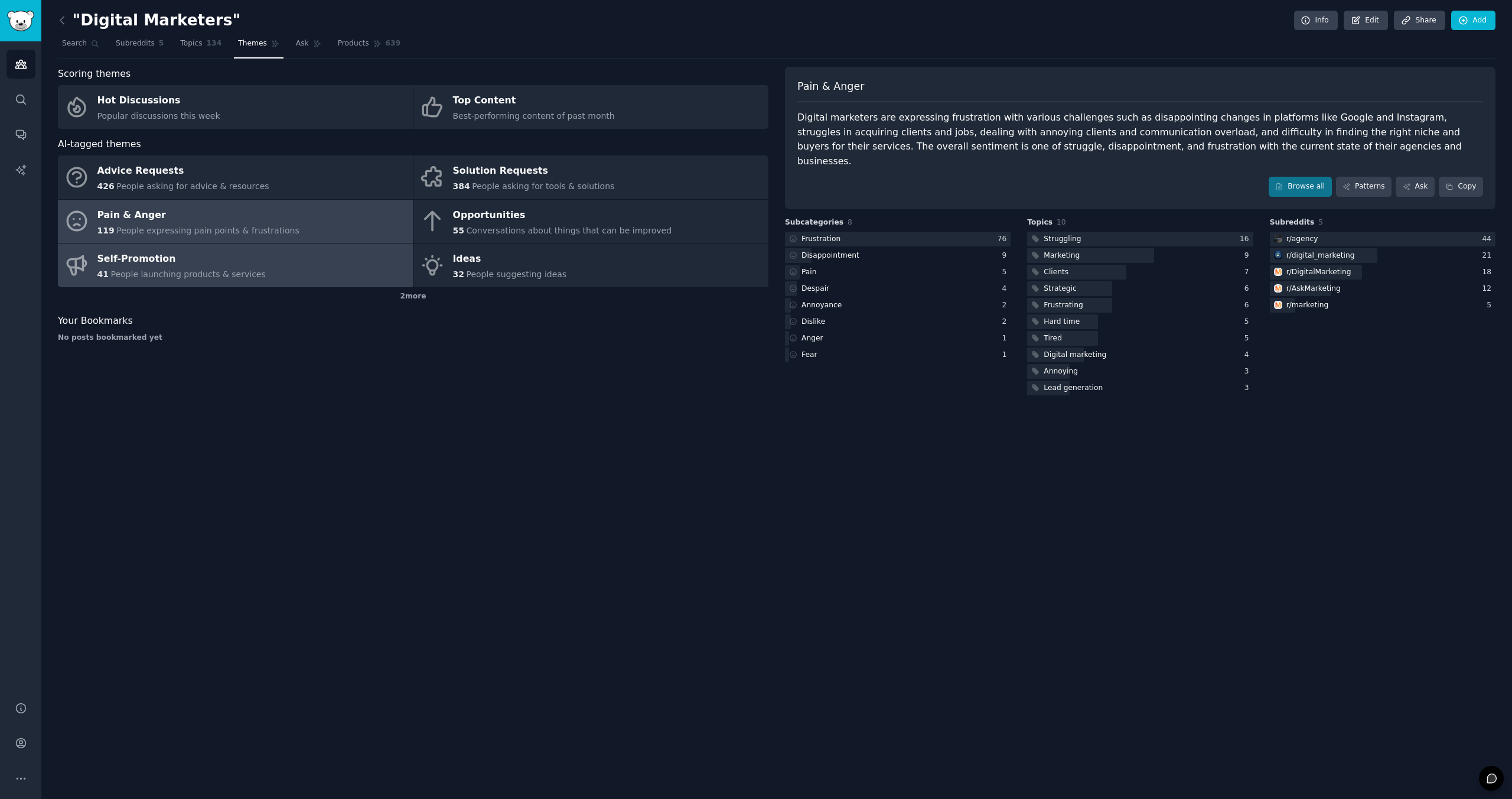
click at [353, 275] on link "Self-Promotion 41 People launching products & services" at bounding box center [235, 265] width 355 height 44
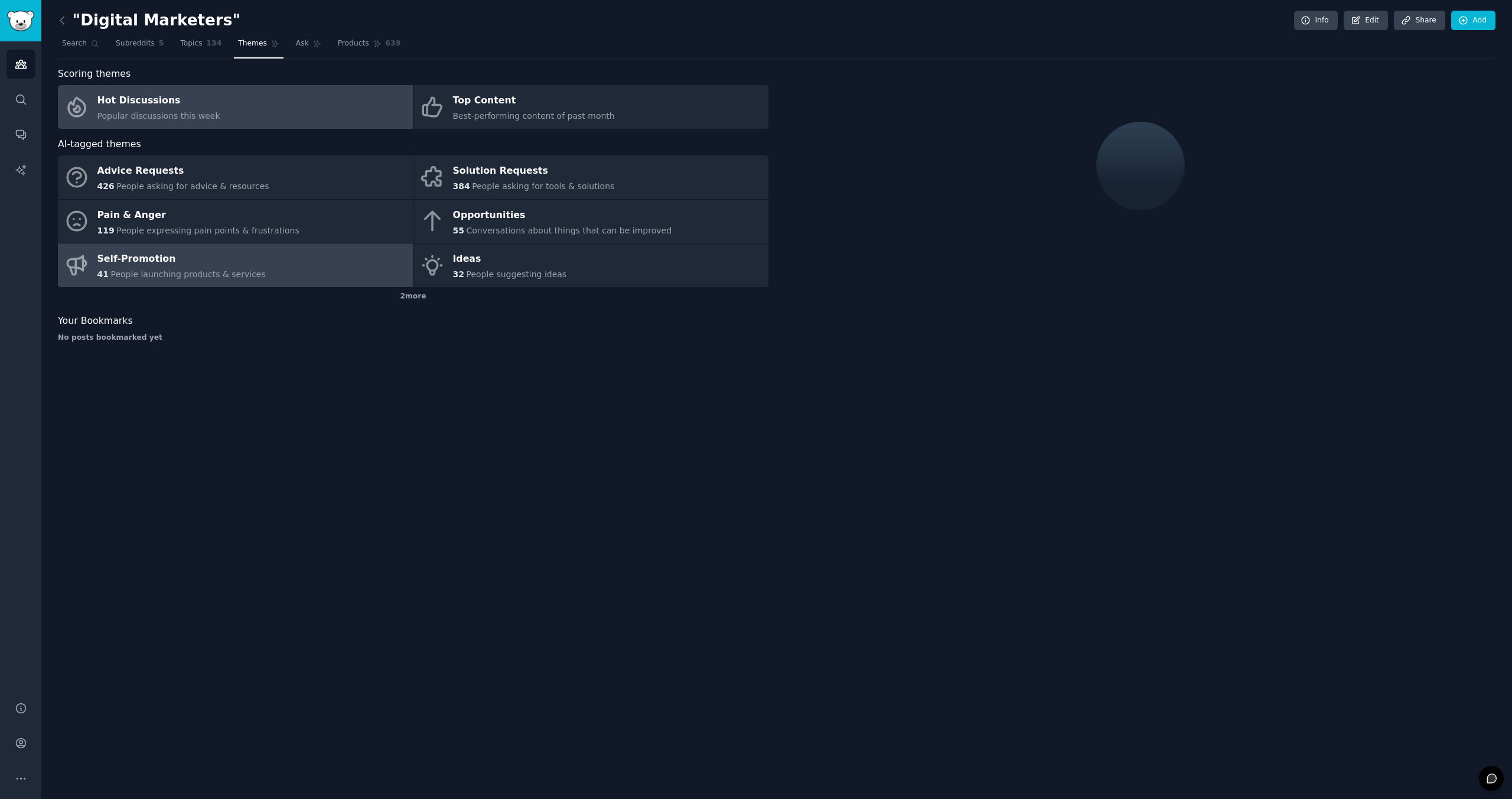
click at [289, 124] on link "Hot Discussions Popular discussions this week" at bounding box center [235, 107] width 355 height 44
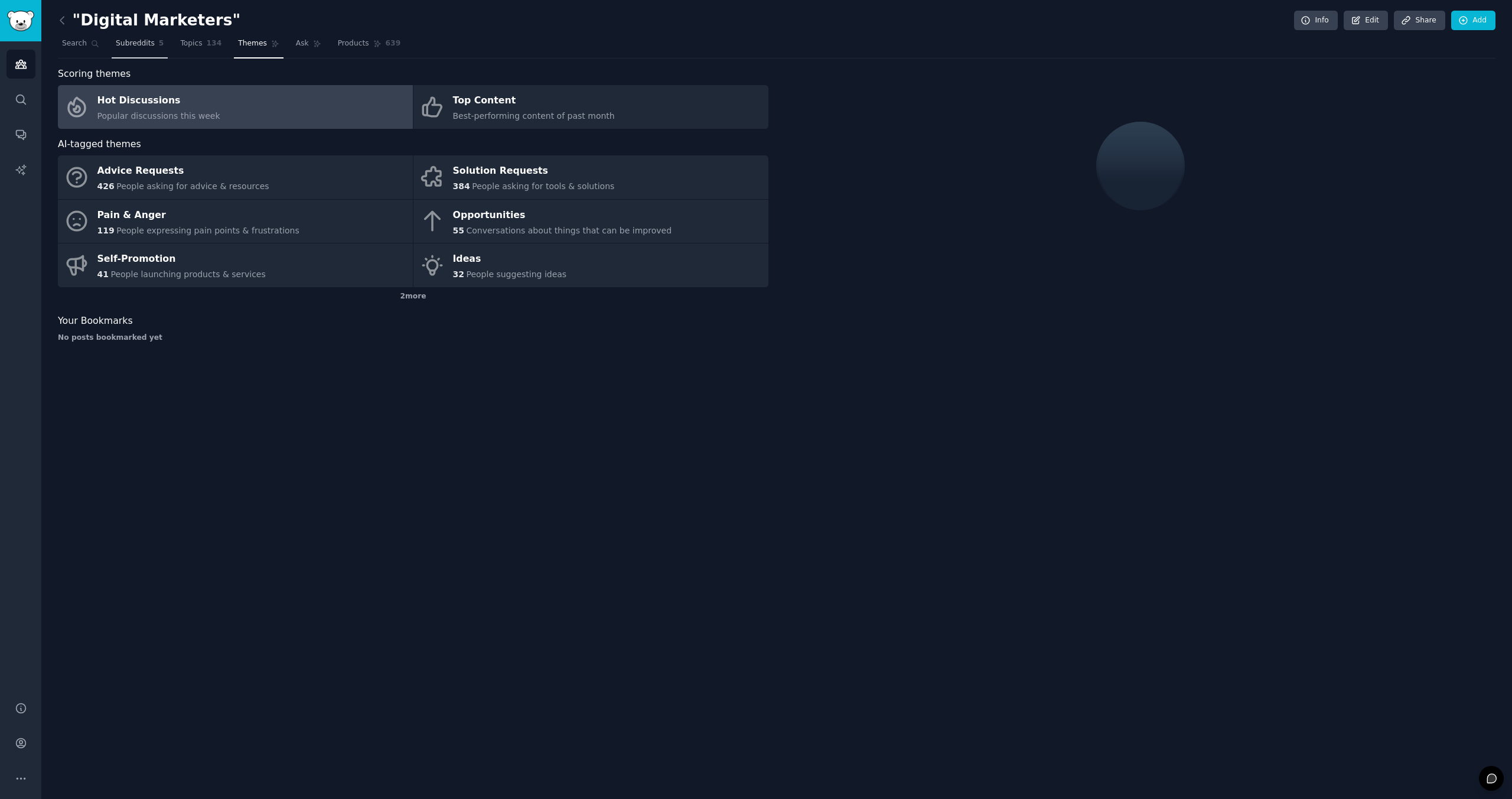
click at [135, 53] on link "Subreddits 5" at bounding box center [139, 46] width 56 height 24
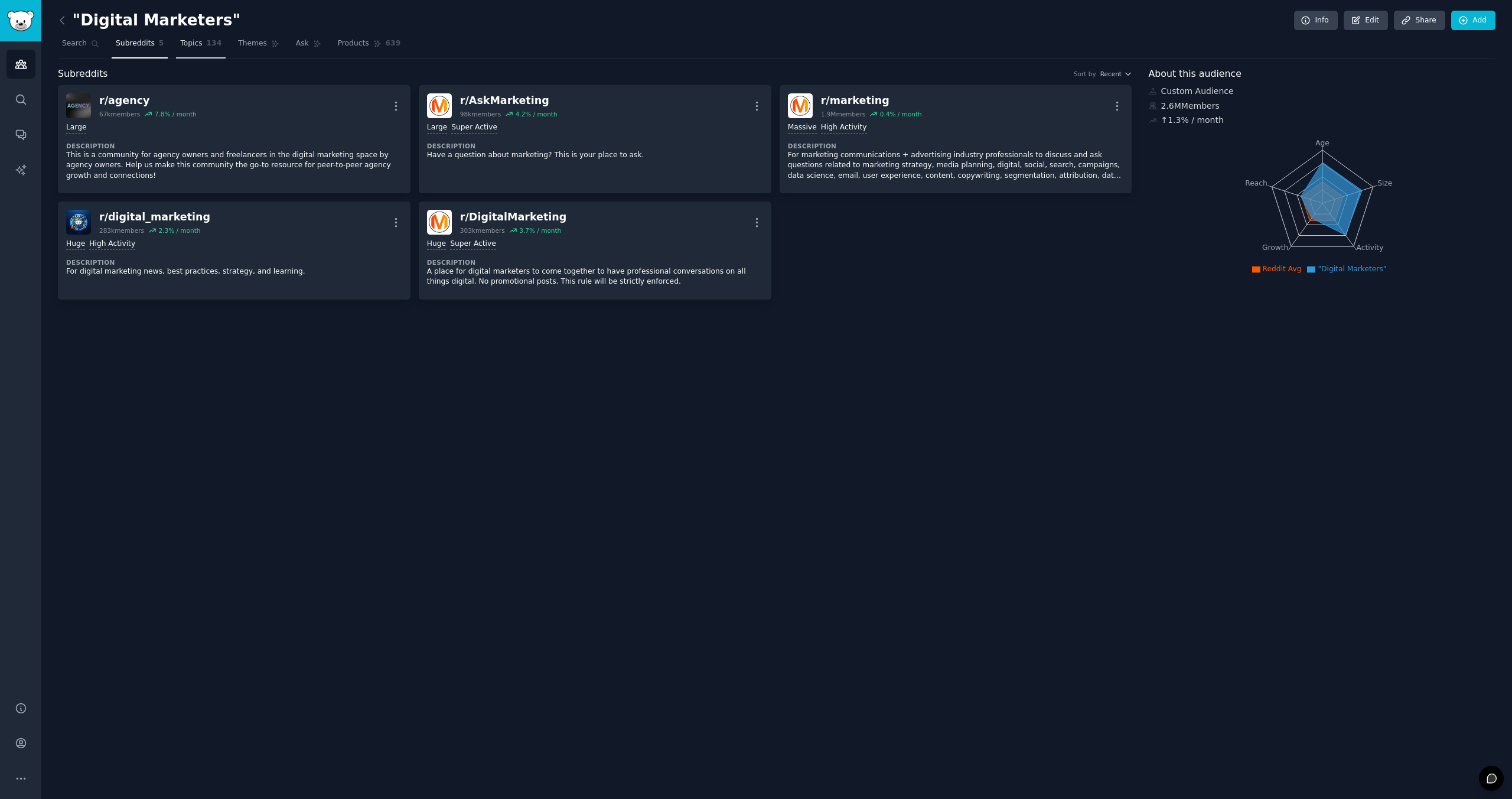
click at [194, 47] on span "Topics" at bounding box center [191, 44] width 22 height 11
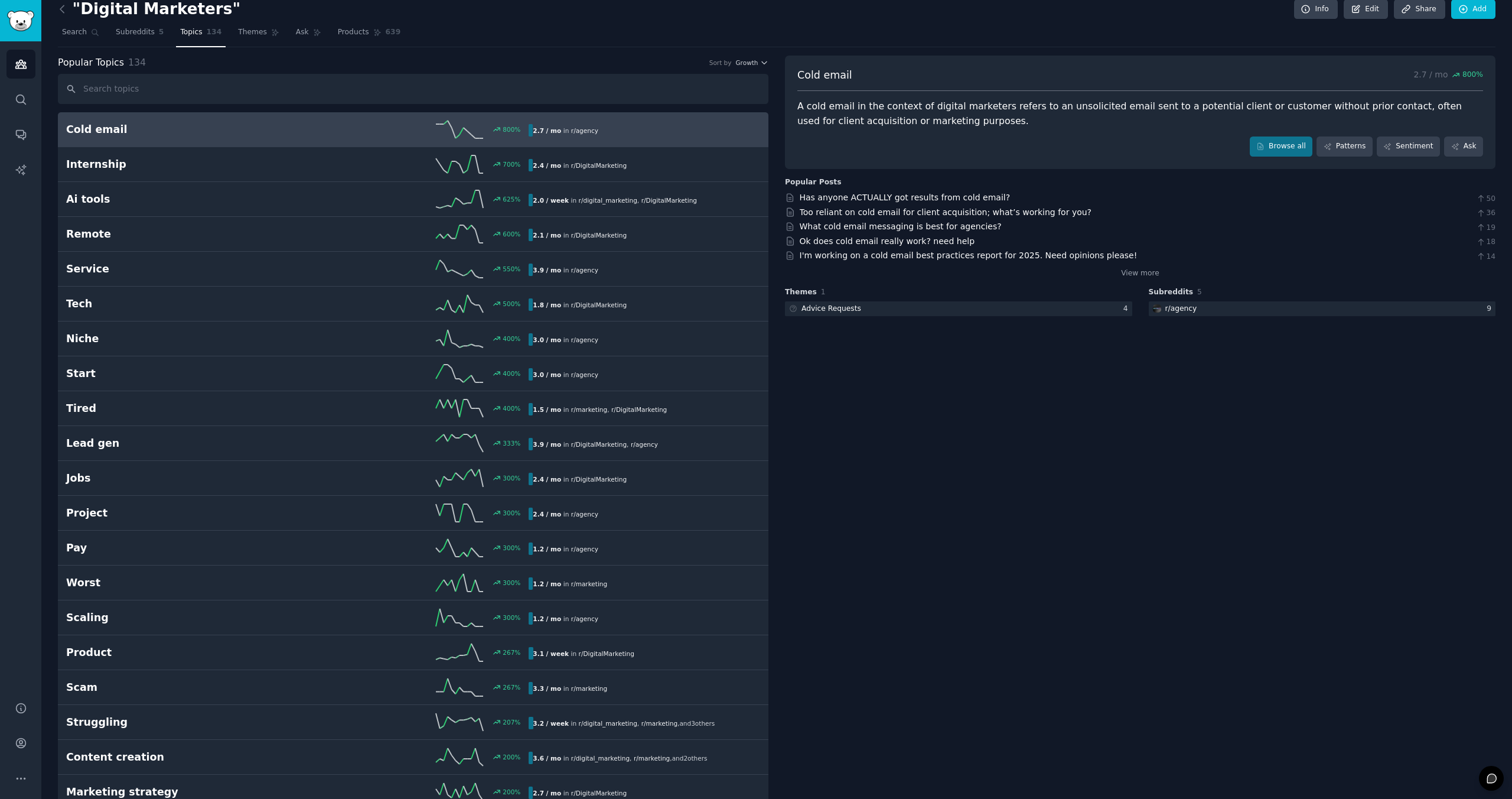
scroll to position [10, 0]
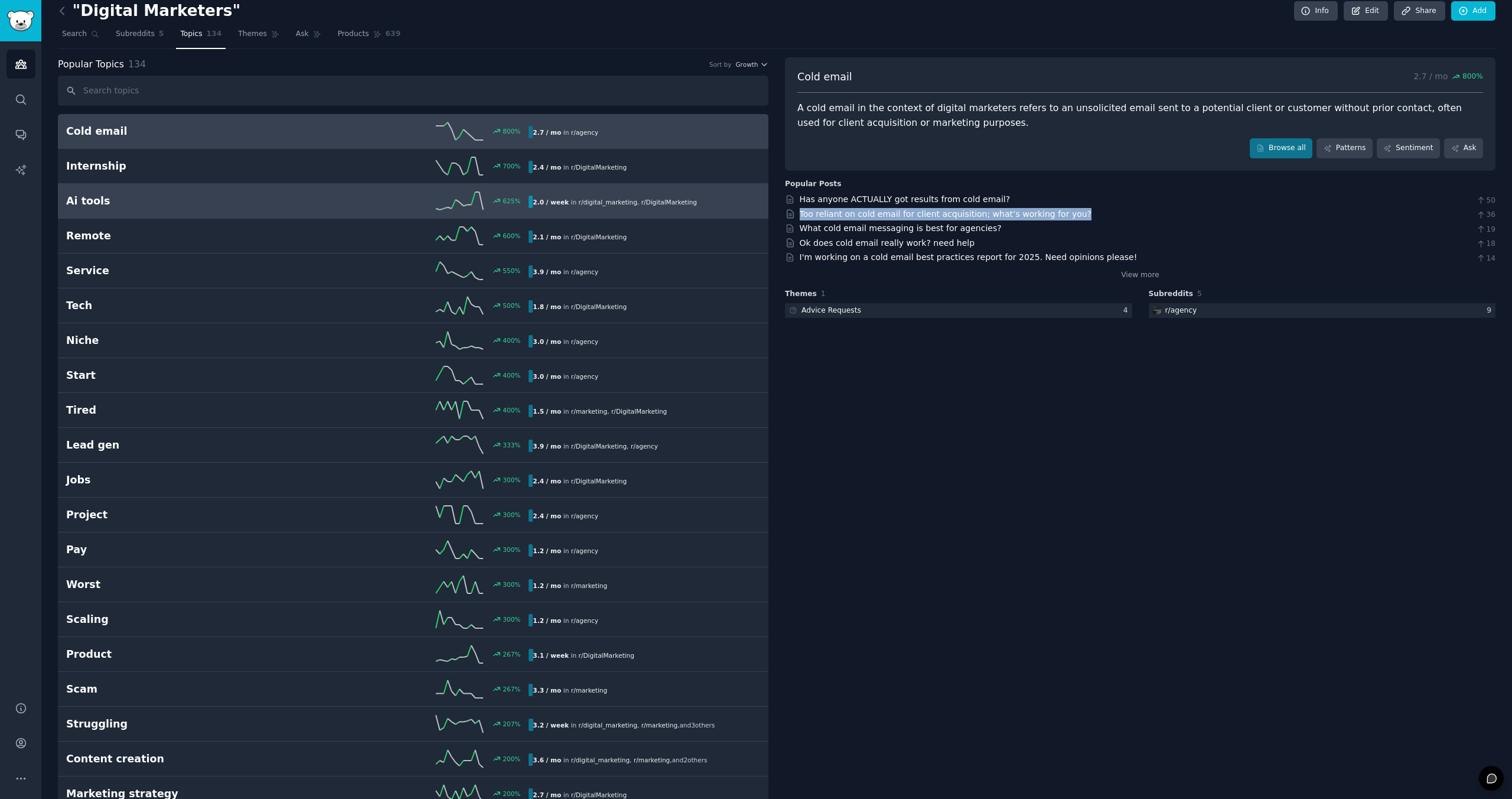
click at [222, 208] on div "Ai tools 625 % 2.0 / week in r/ digital_marketing , r/ DigitalMarketing 625% in…" at bounding box center [413, 201] width 694 height 18
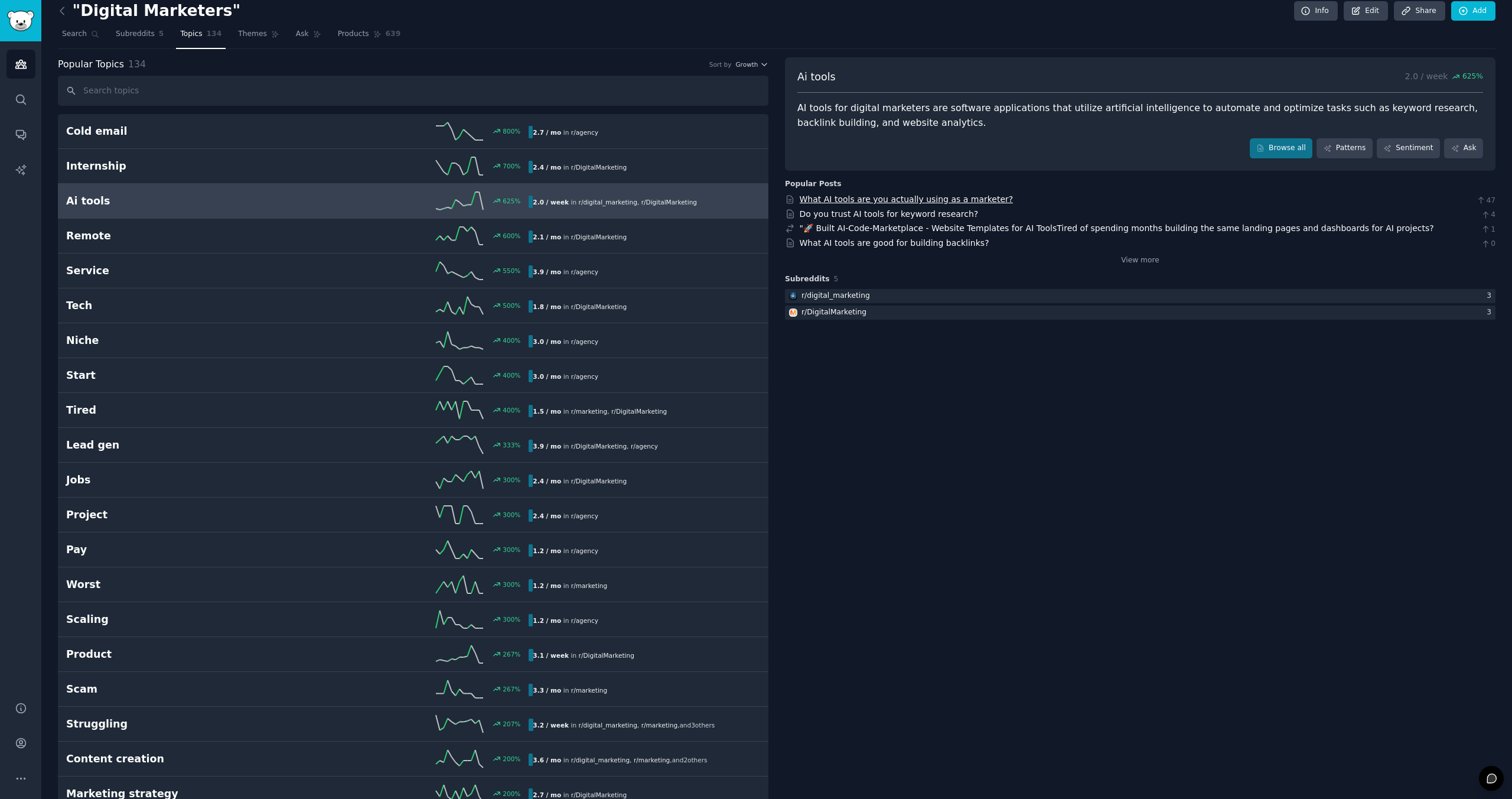
click at [934, 204] on link "What AI tools are you actually using as a marketer?" at bounding box center [907, 199] width 214 height 10
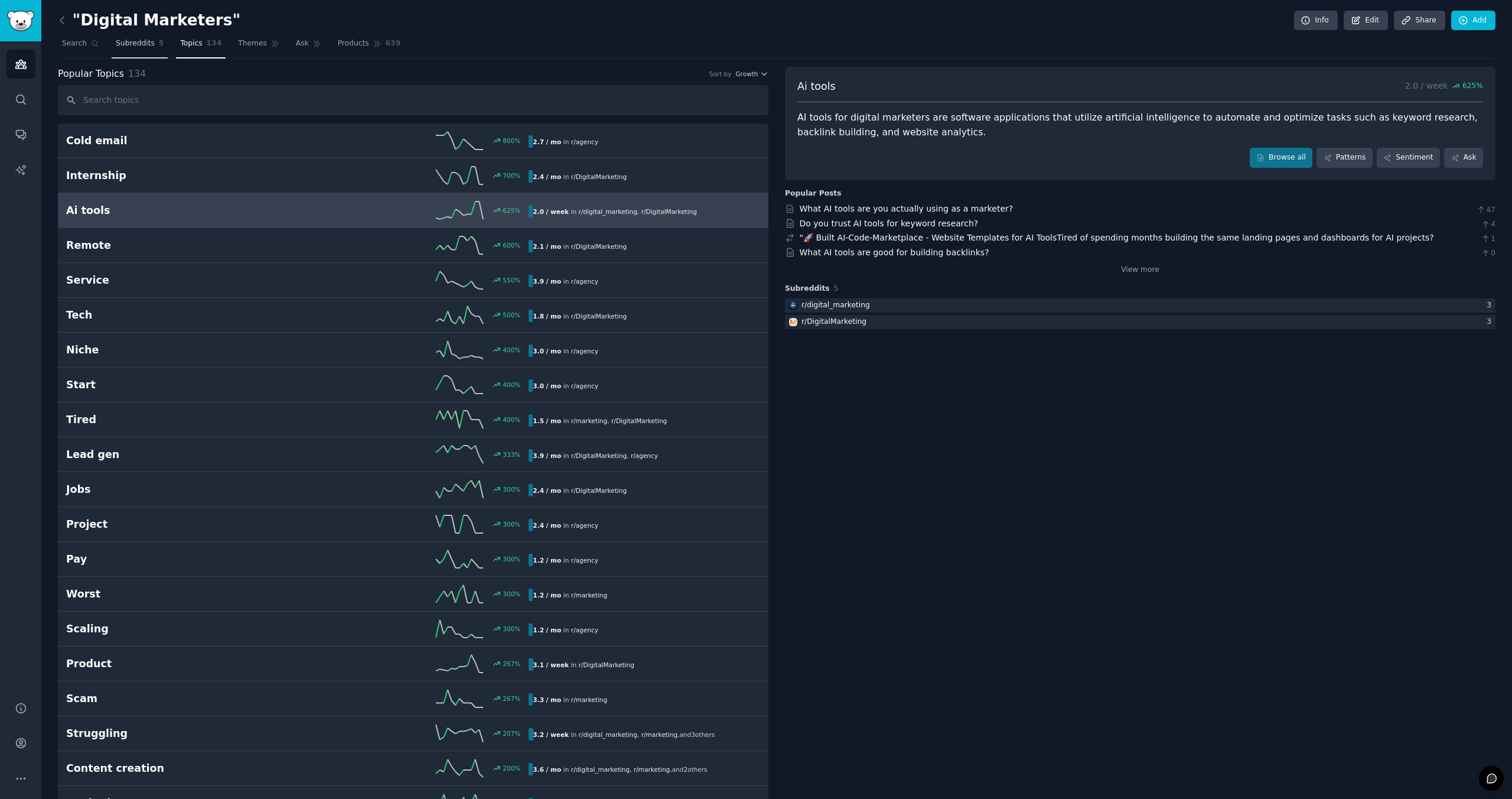
click at [139, 42] on span "Subreddits" at bounding box center [136, 44] width 39 height 11
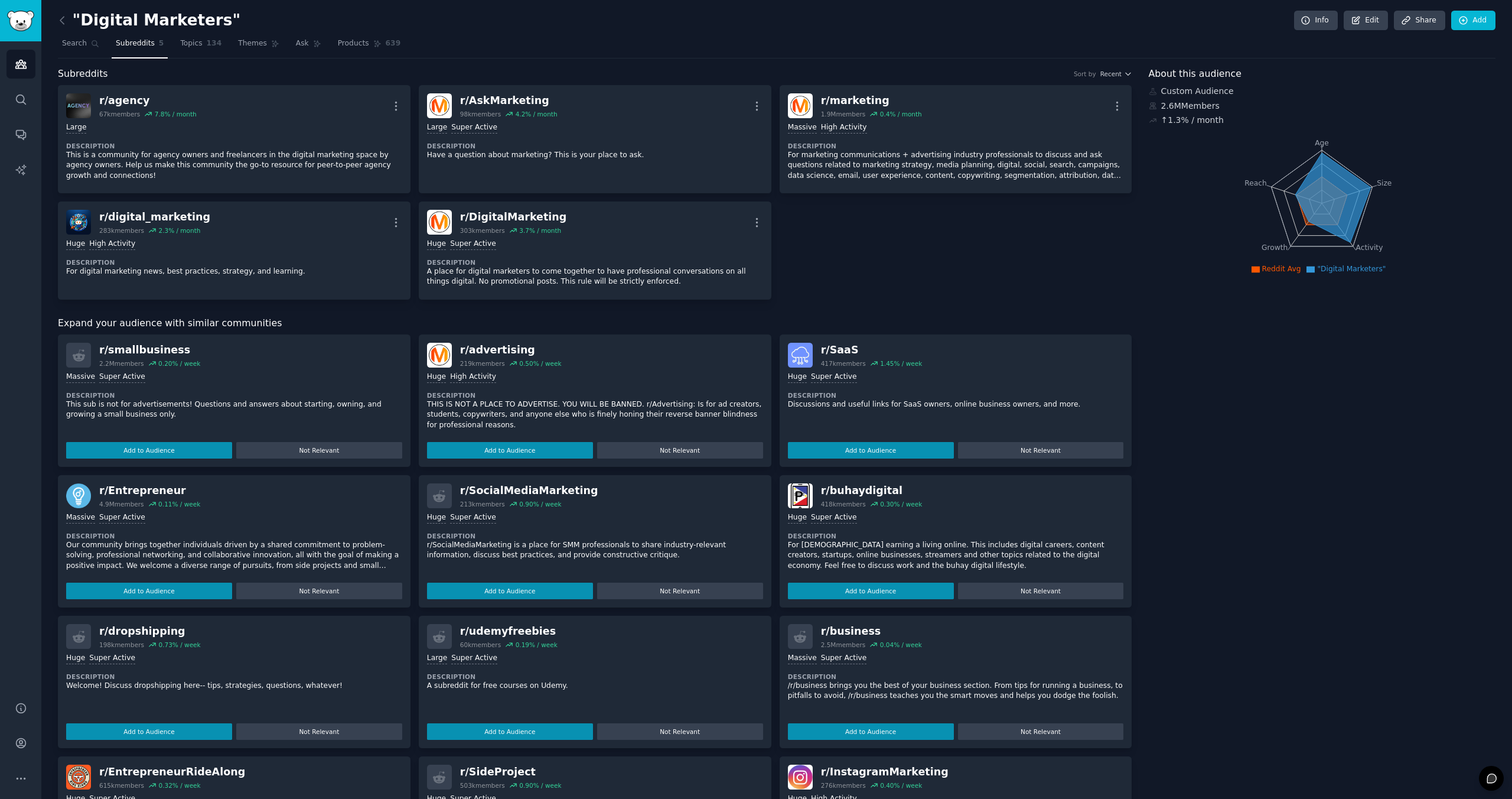
click at [228, 49] on nav "Search Subreddits 5 Topics 134 Themes Ask Products 639" at bounding box center [777, 46] width 1437 height 24
click at [249, 47] on span "Themes" at bounding box center [252, 44] width 29 height 11
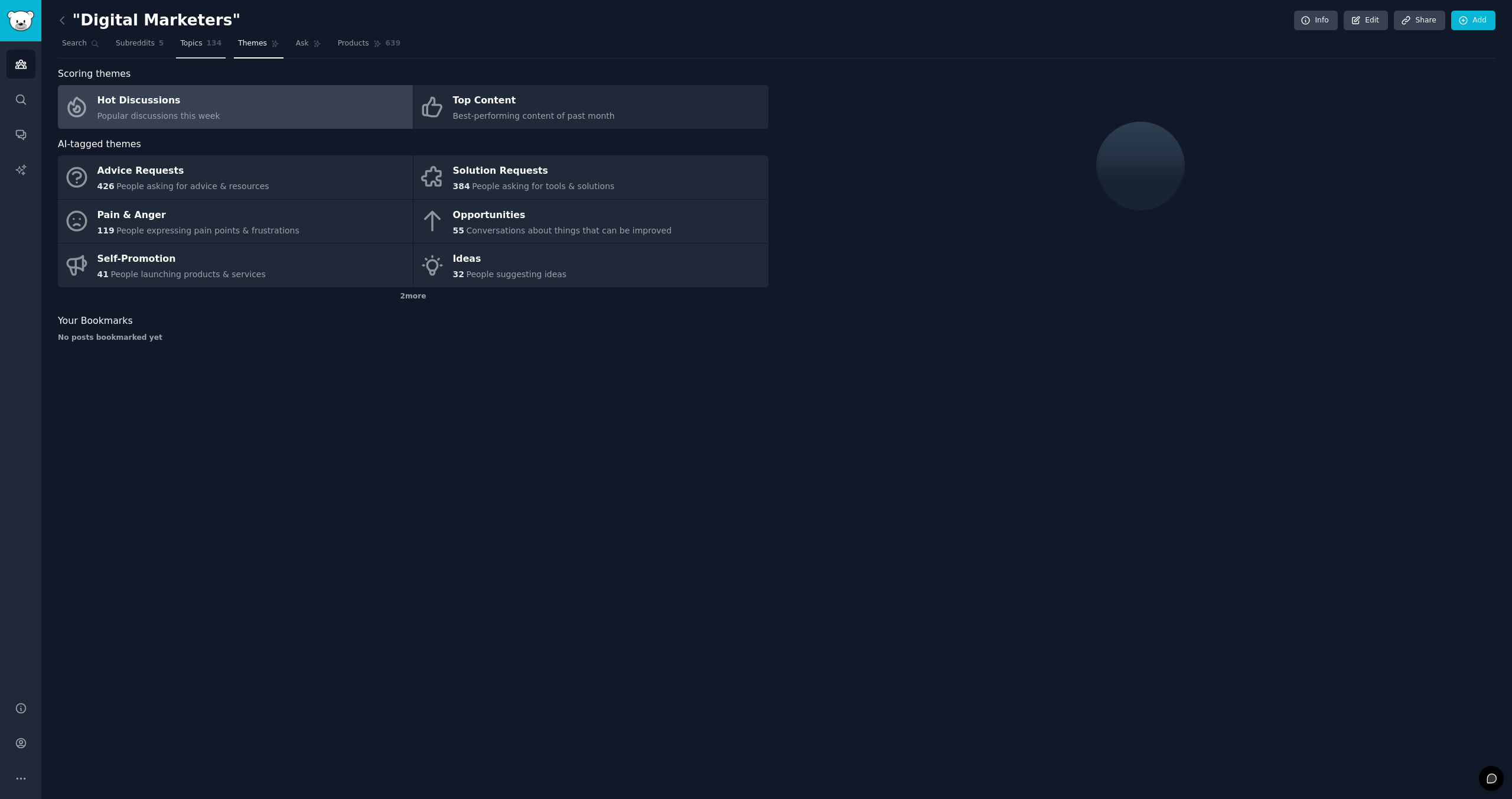
click at [201, 50] on link "Topics 134" at bounding box center [201, 46] width 50 height 24
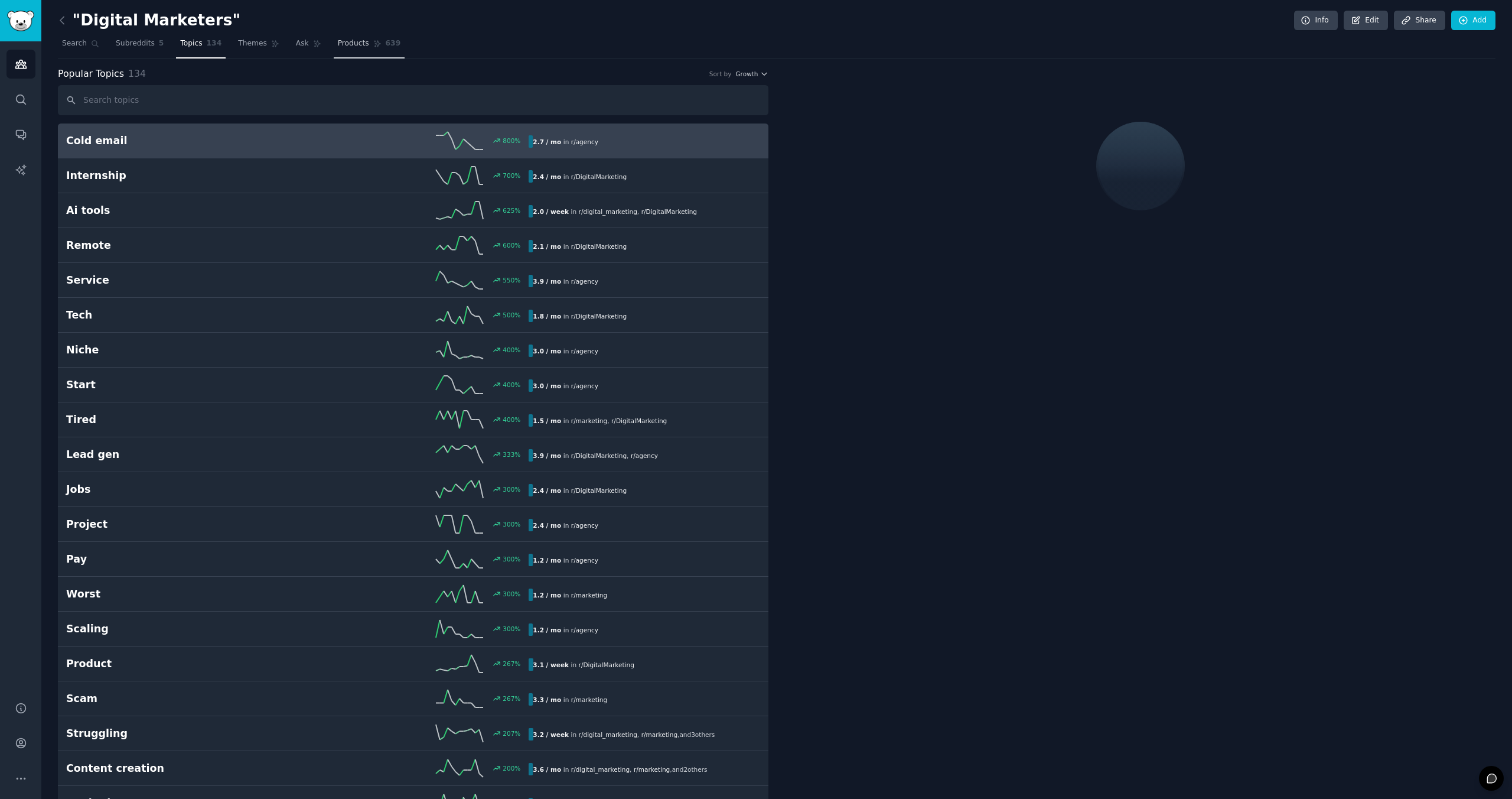
click at [360, 51] on link "Products 639" at bounding box center [369, 46] width 71 height 24
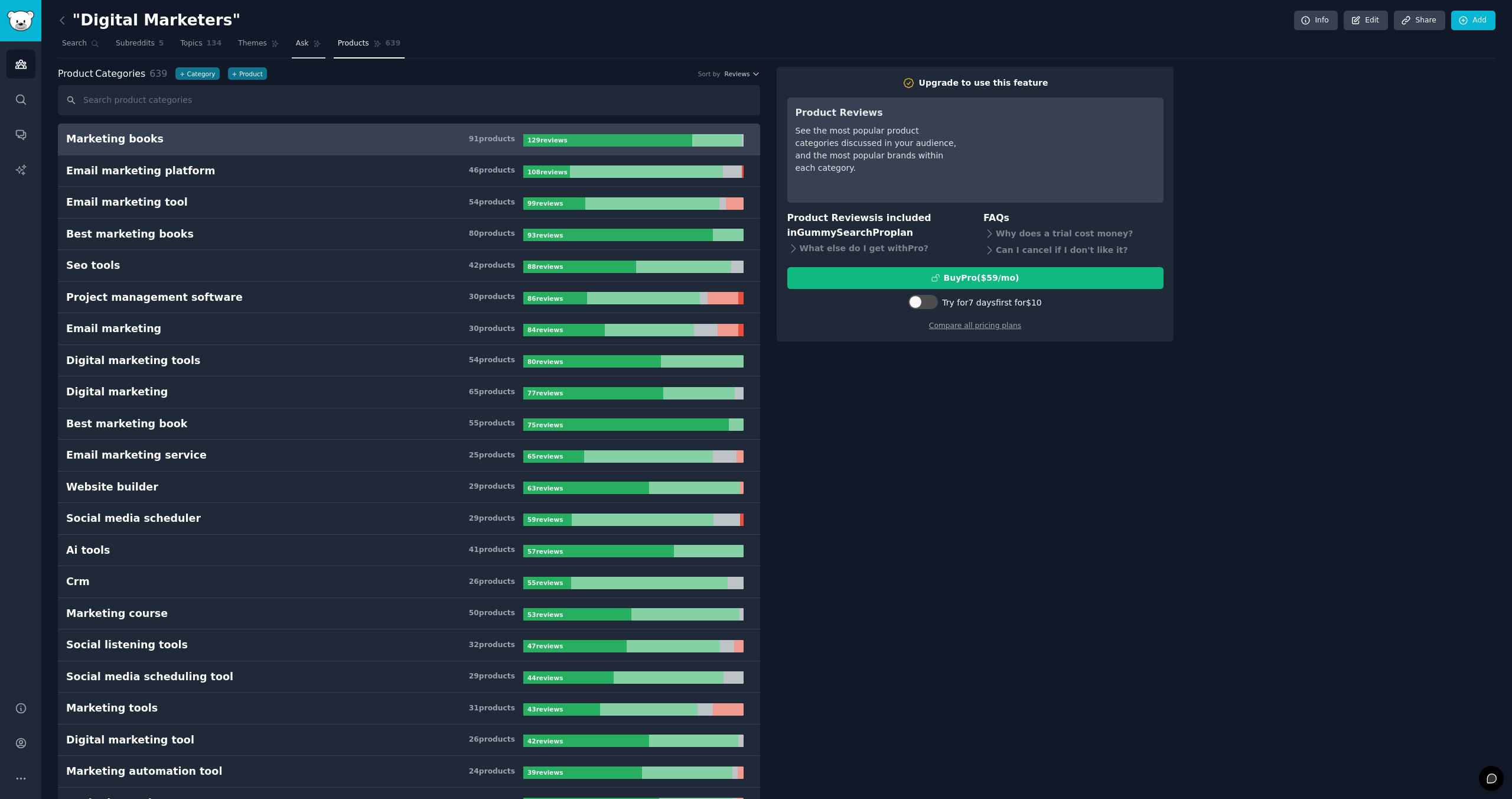
click at [316, 51] on link "Ask" at bounding box center [308, 46] width 34 height 24
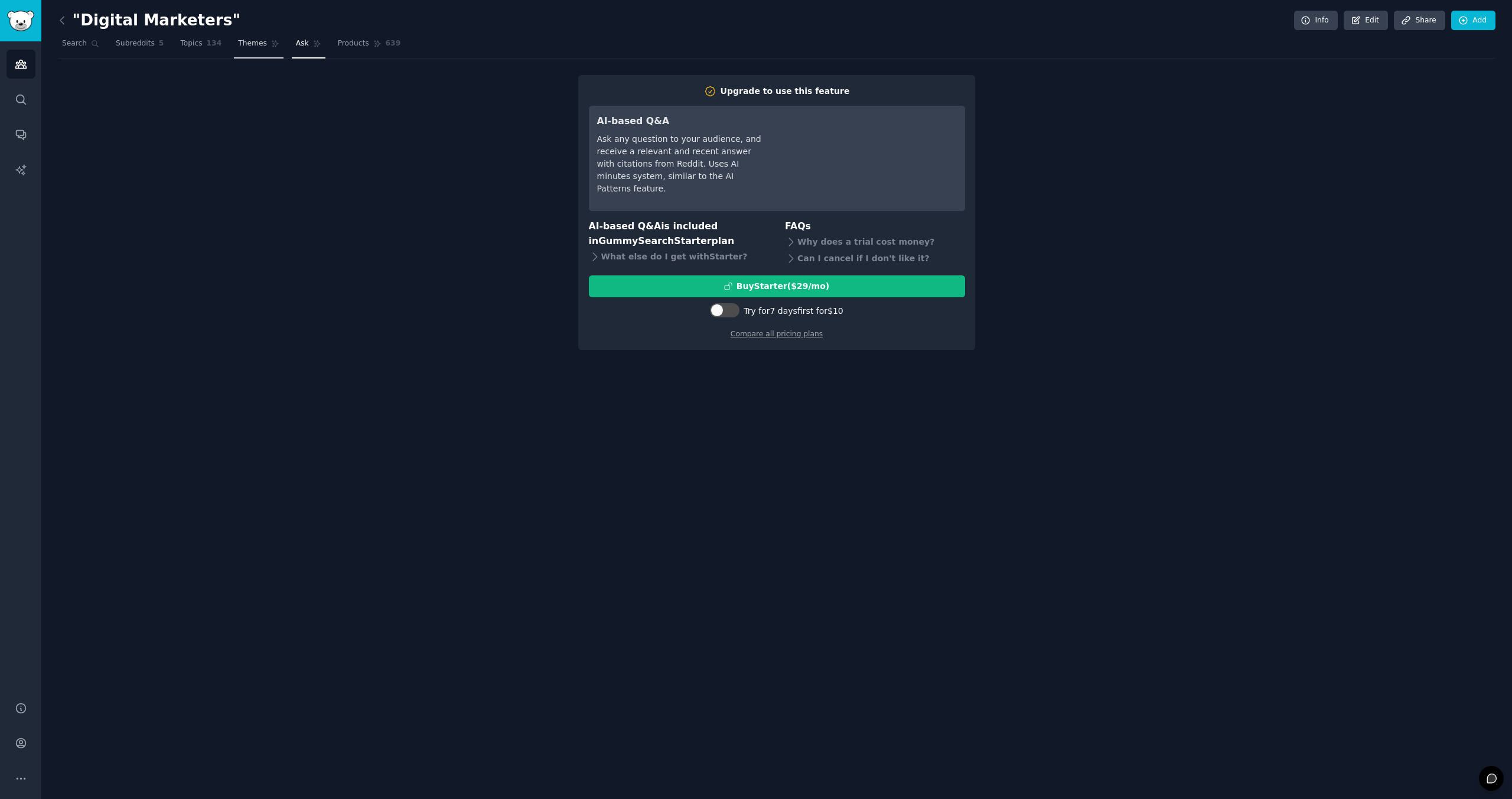
click at [252, 53] on link "Themes" at bounding box center [258, 46] width 50 height 24
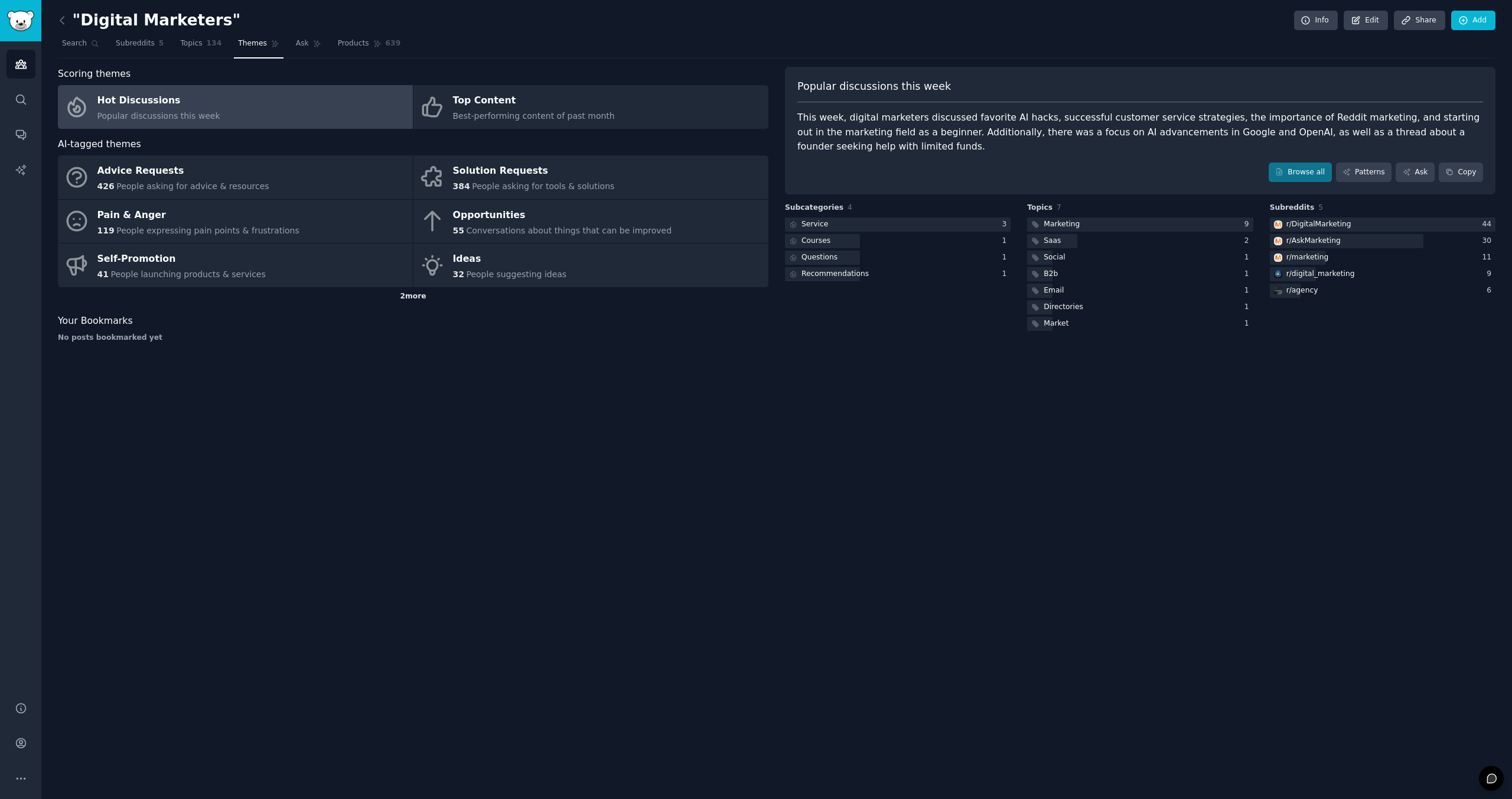
click at [414, 302] on div "2 more" at bounding box center [413, 296] width 710 height 19
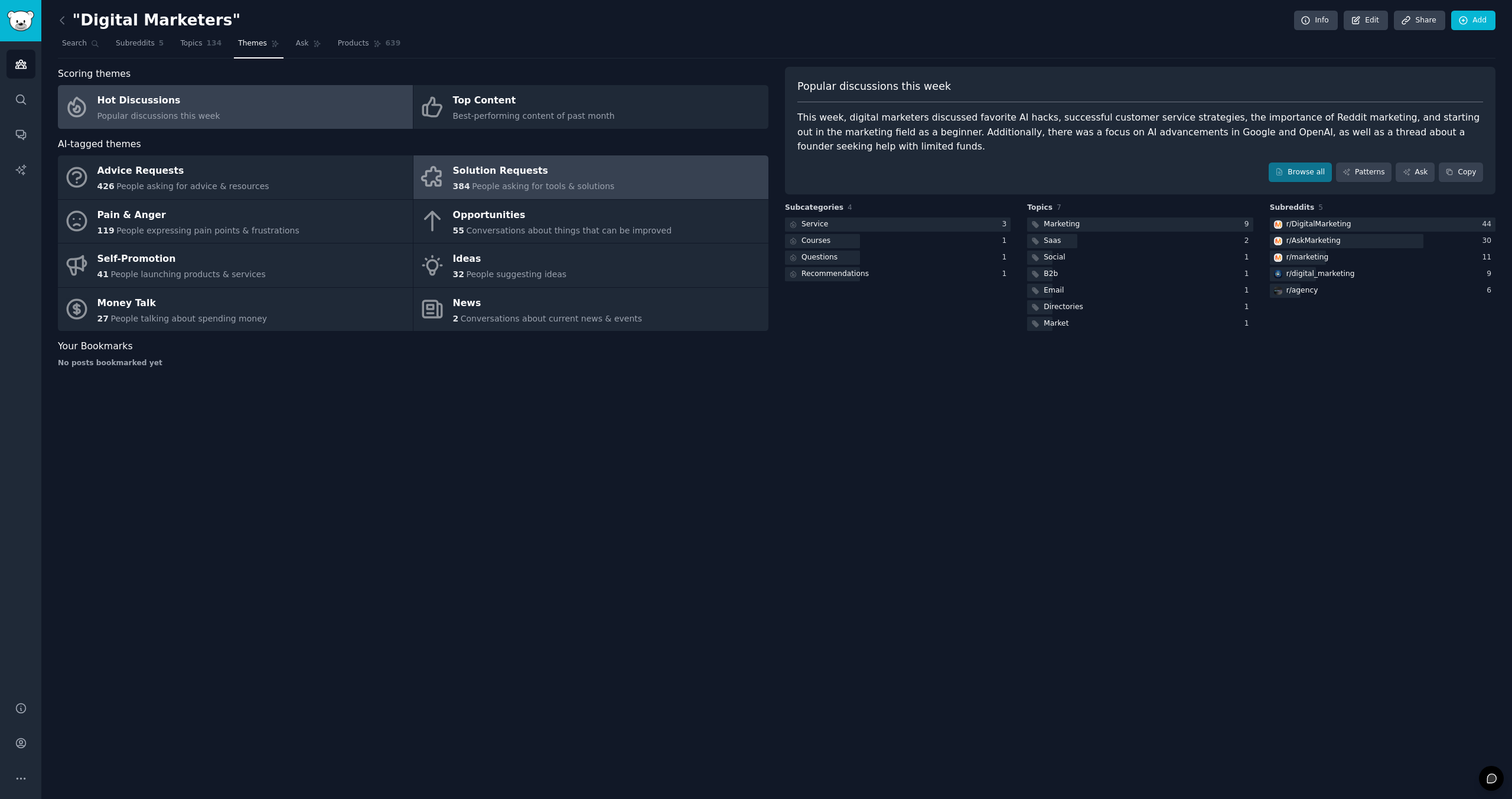
click at [507, 164] on div "Solution Requests" at bounding box center [533, 171] width 162 height 19
